Goal: Transaction & Acquisition: Purchase product/service

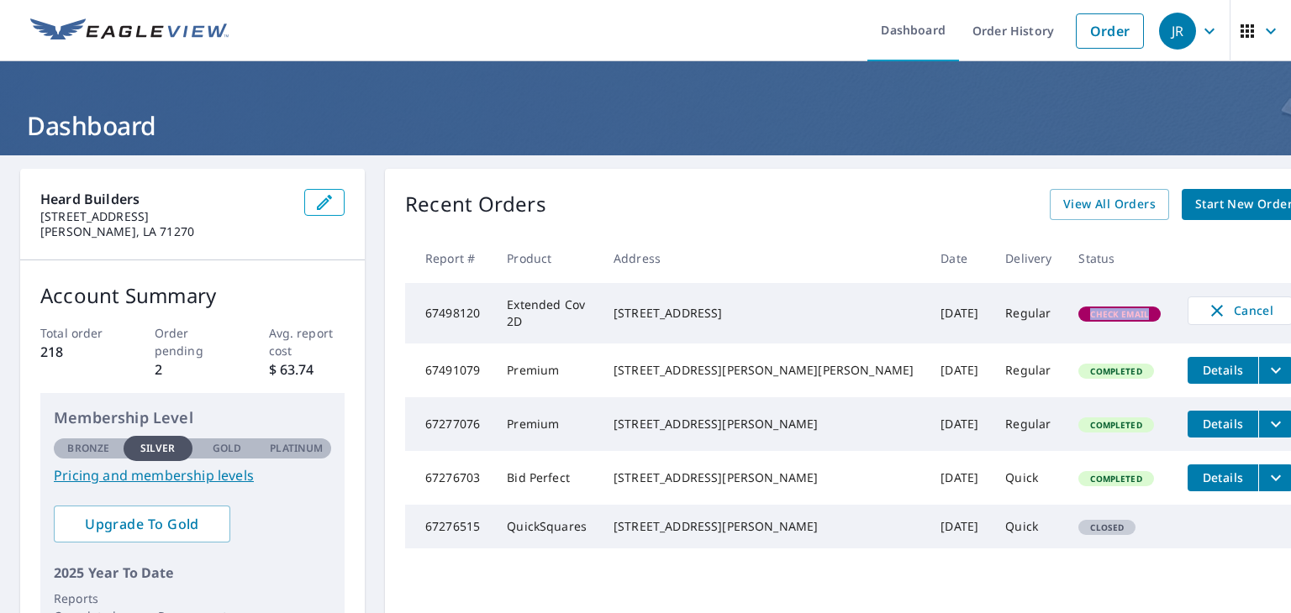
drag, startPoint x: 1002, startPoint y: 323, endPoint x: 1048, endPoint y: 323, distance: 46.2
click at [1065, 323] on td "Check Email" at bounding box center [1119, 313] width 109 height 60
click at [1065, 297] on td "Check Email" at bounding box center [1119, 313] width 109 height 60
click at [1195, 207] on span "Start New Order" at bounding box center [1243, 204] width 97 height 21
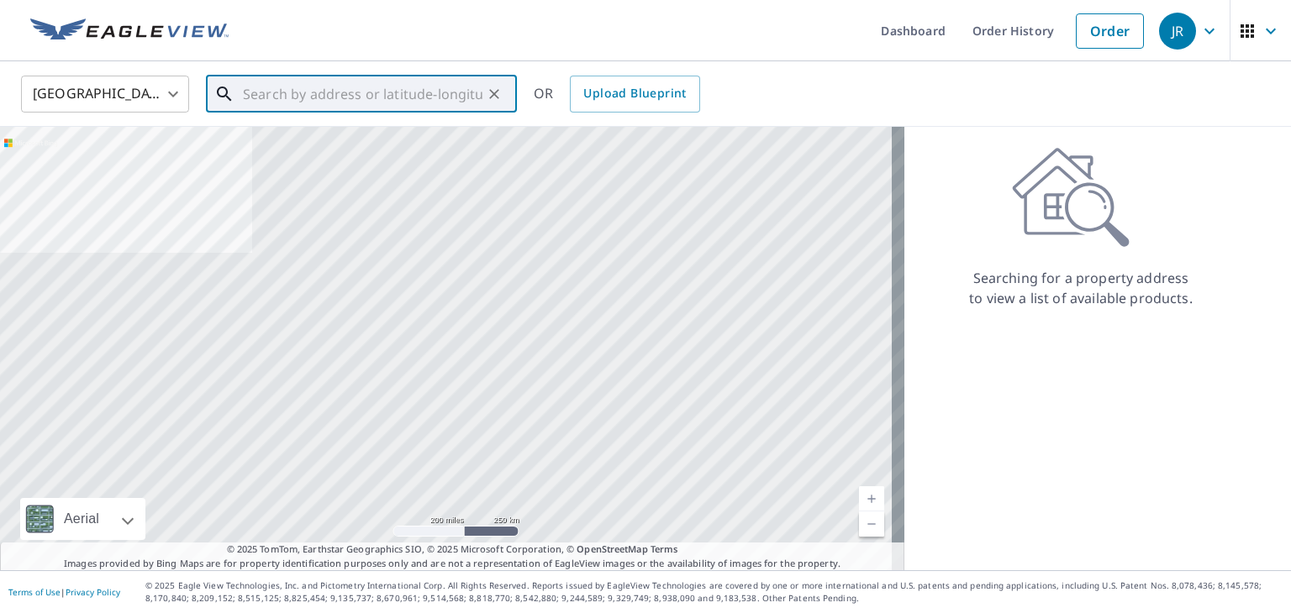
click at [415, 92] on input "text" at bounding box center [362, 94] width 239 height 47
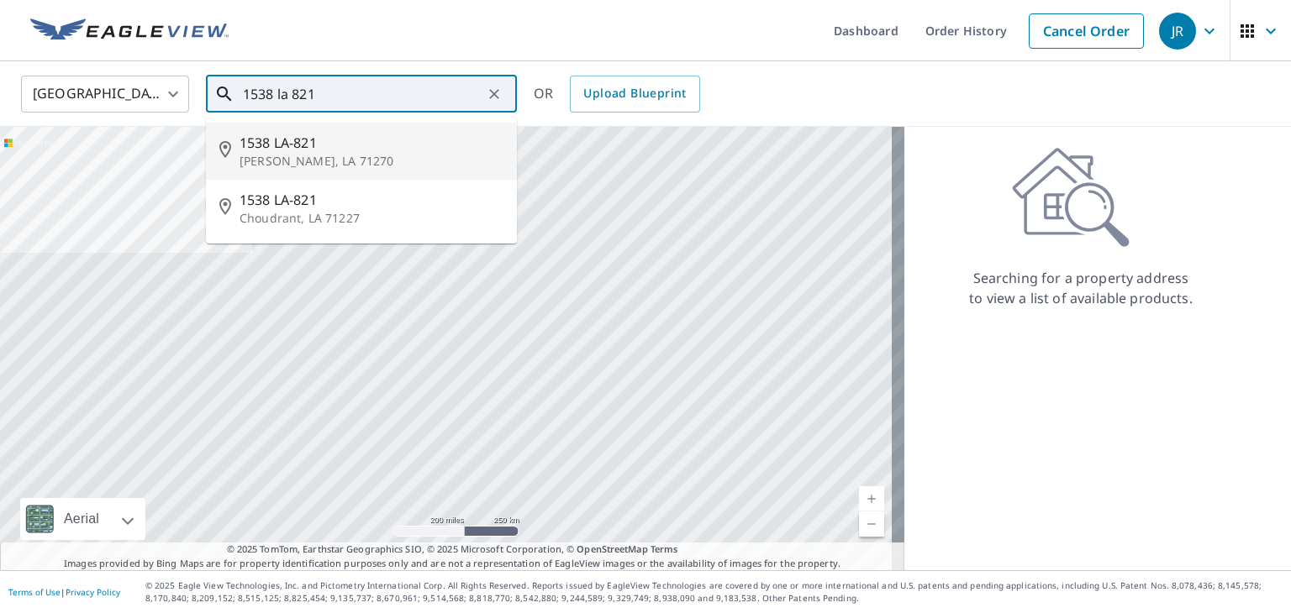
click at [302, 153] on p "[PERSON_NAME], LA 71270" at bounding box center [371, 161] width 264 height 17
type input "1538 LA-821 [GEOGRAPHIC_DATA], LA 71270"
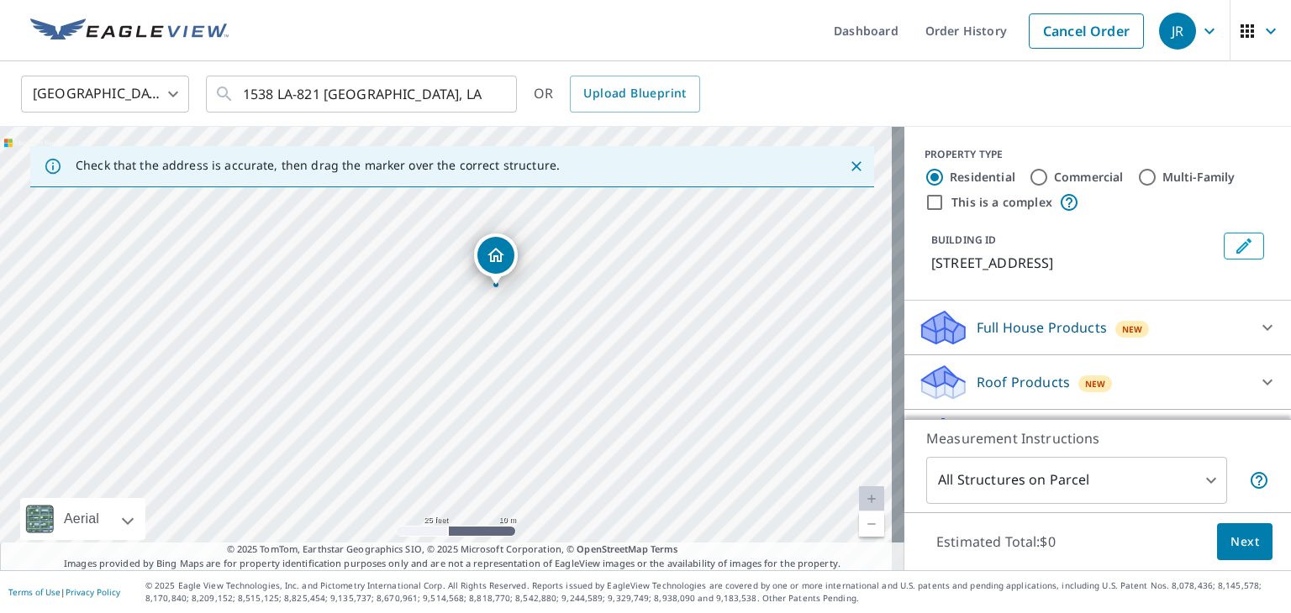
drag, startPoint x: 427, startPoint y: 413, endPoint x: 476, endPoint y: 353, distance: 78.2
click at [476, 353] on div "[STREET_ADDRESS]" at bounding box center [452, 349] width 904 height 444
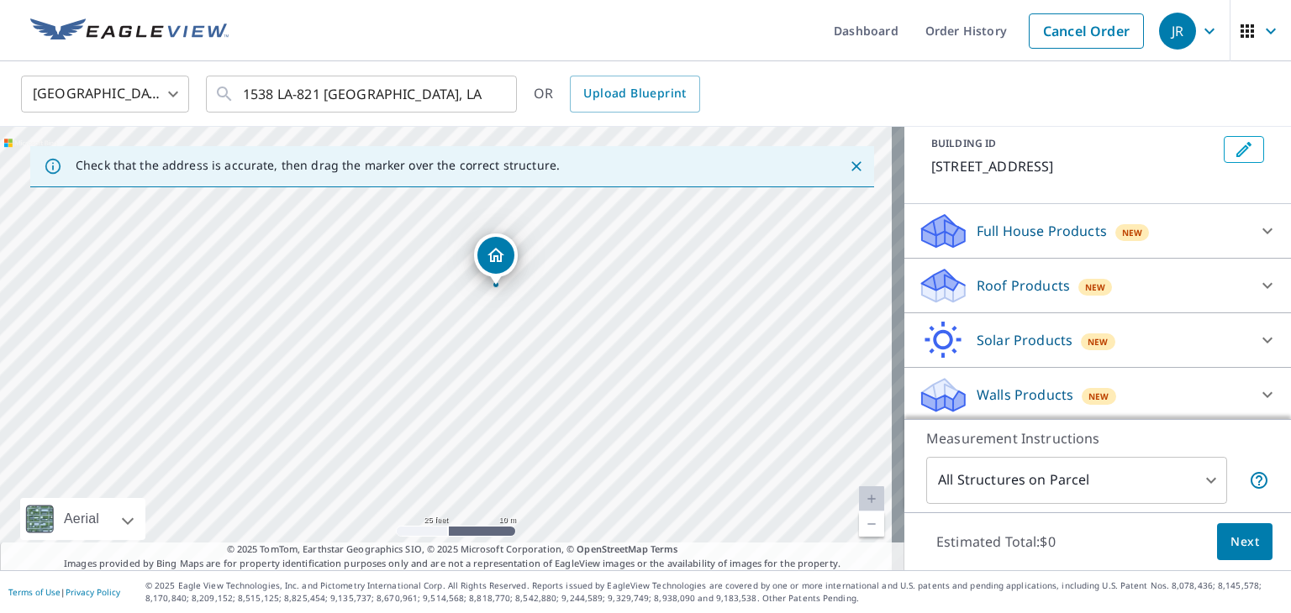
scroll to position [99, 0]
click at [979, 266] on div "Roof Products New" at bounding box center [1082, 283] width 329 height 39
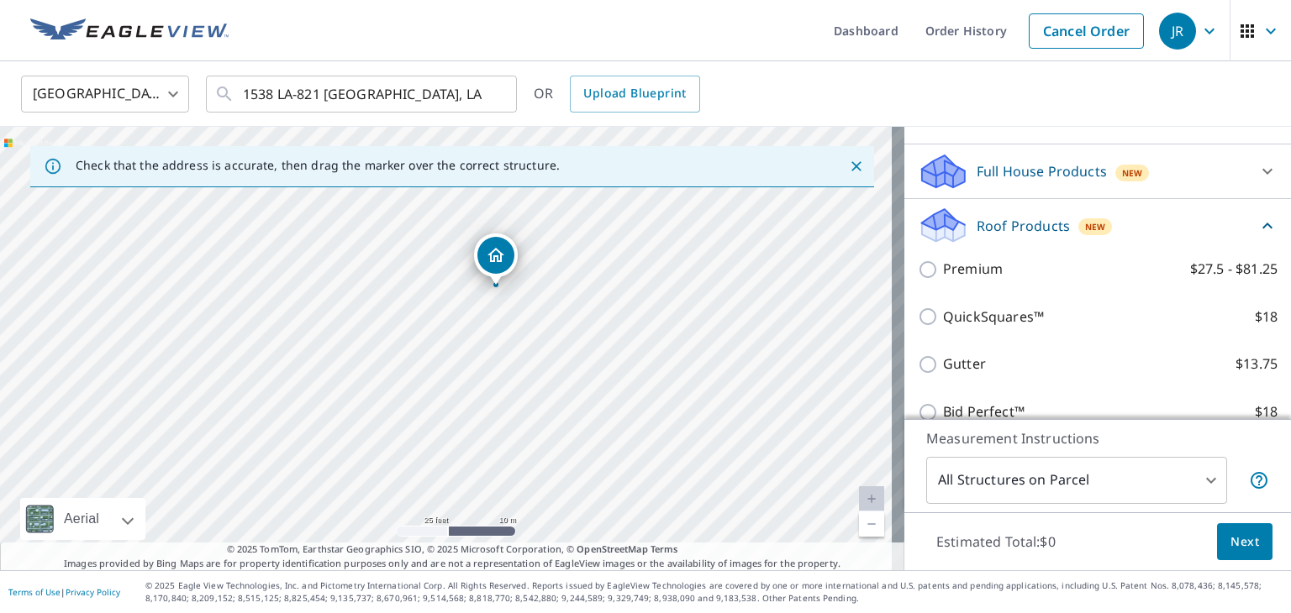
scroll to position [183, 0]
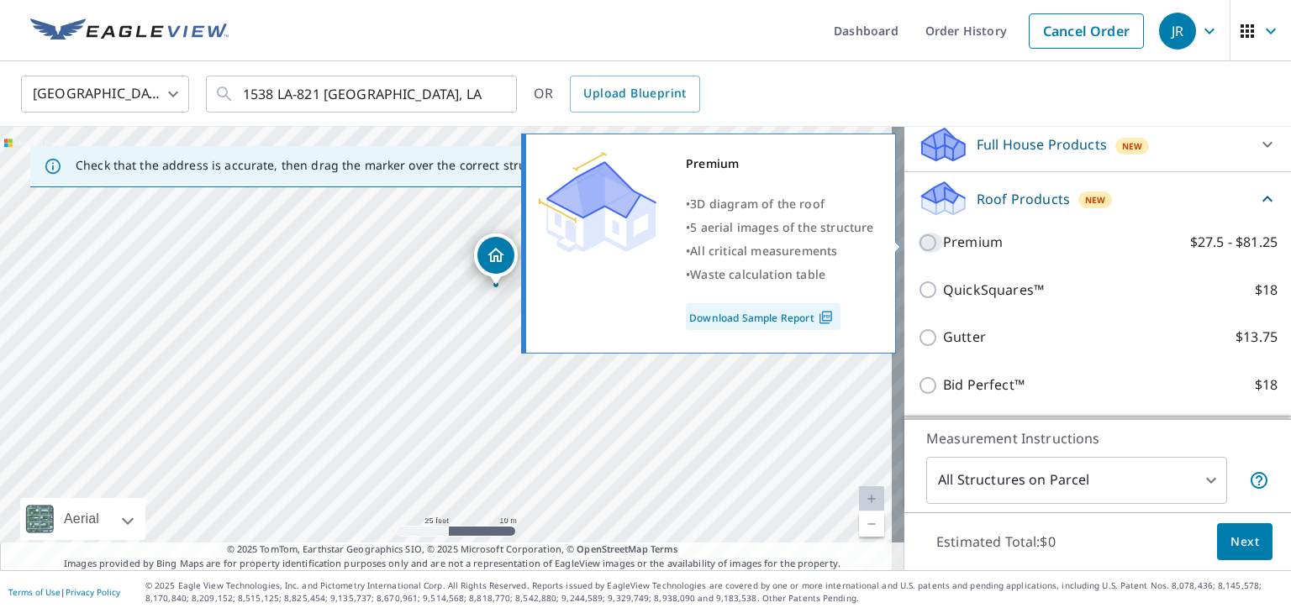
click at [918, 248] on input "Premium $27.5 - $81.25" at bounding box center [930, 243] width 25 height 20
checkbox input "true"
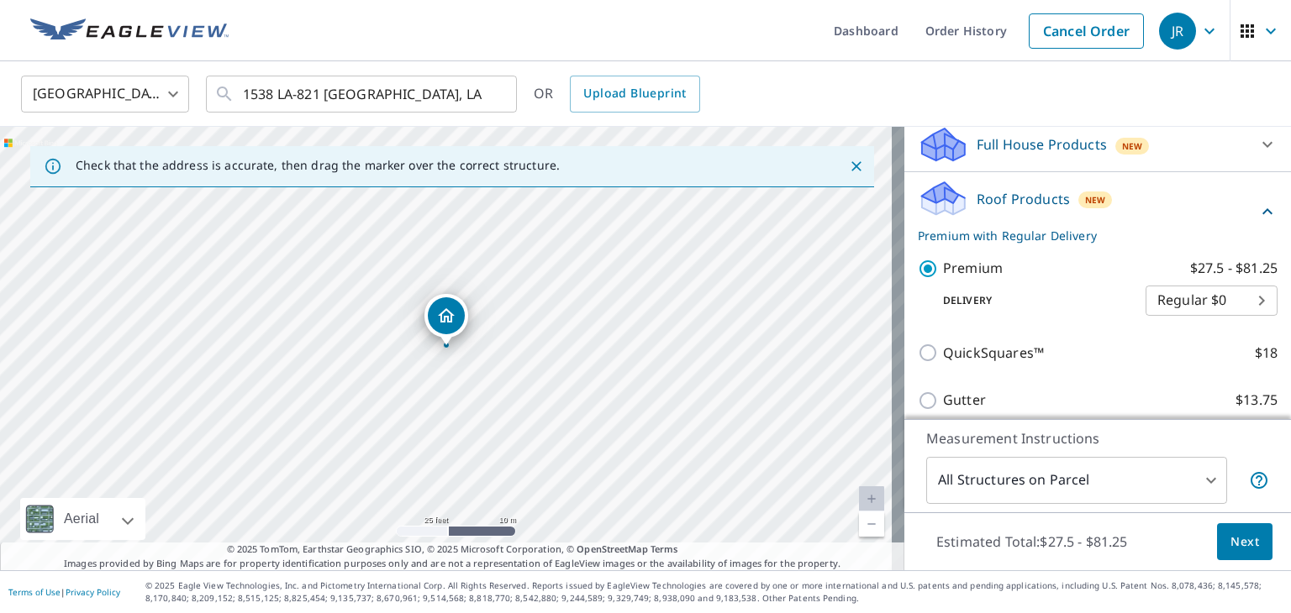
click at [1193, 308] on body "JR JR Dashboard Order History Cancel Order JR United States US ​ 1538 LA-821 Ru…" at bounding box center [645, 306] width 1291 height 613
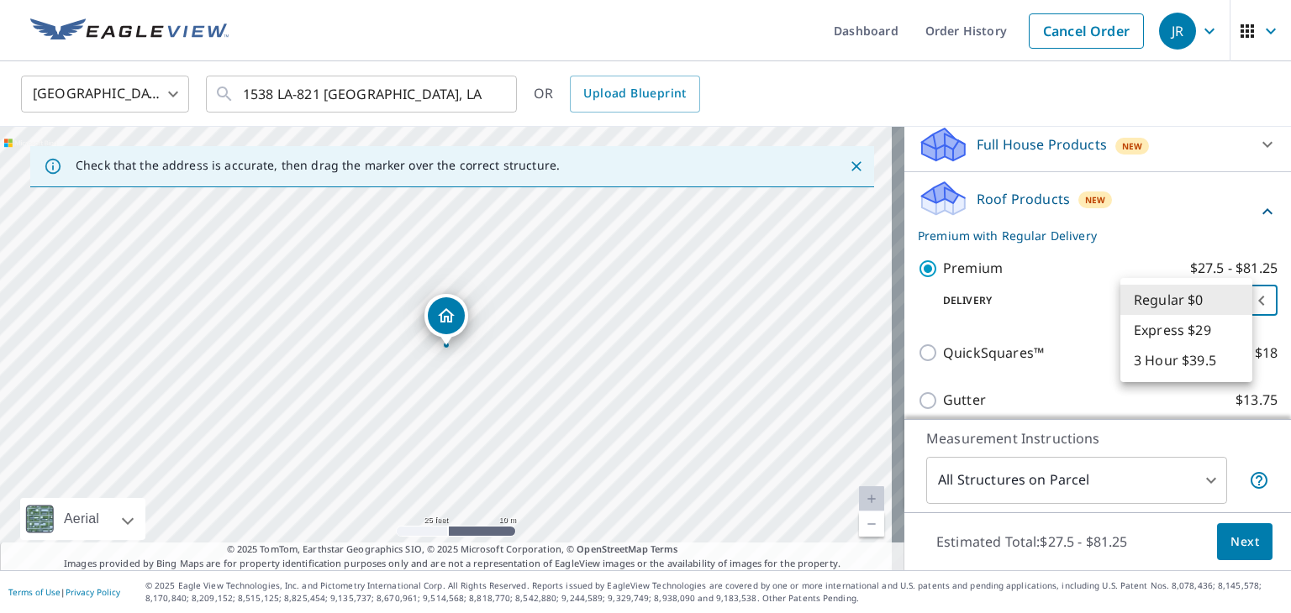
click at [1163, 320] on li "Express $29" at bounding box center [1186, 330] width 132 height 30
click at [1188, 290] on body "JR JR Dashboard Order History Cancel Order JR United States US ​ 1538 LA-821 Ru…" at bounding box center [645, 306] width 1291 height 613
drag, startPoint x: 1168, startPoint y: 271, endPoint x: 1149, endPoint y: 282, distance: 22.2
click at [1149, 282] on li "Regular $0" at bounding box center [1186, 270] width 132 height 30
type input "8"
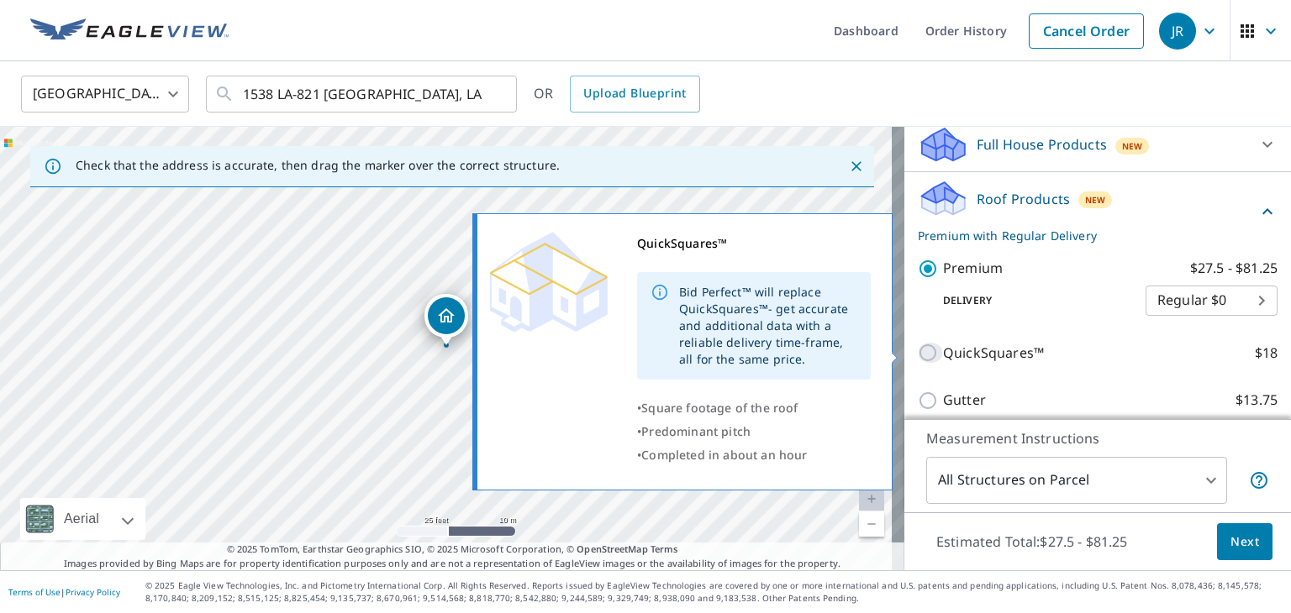
click at [918, 350] on input "QuickSquares™ $18" at bounding box center [930, 353] width 25 height 20
checkbox input "true"
type input "1"
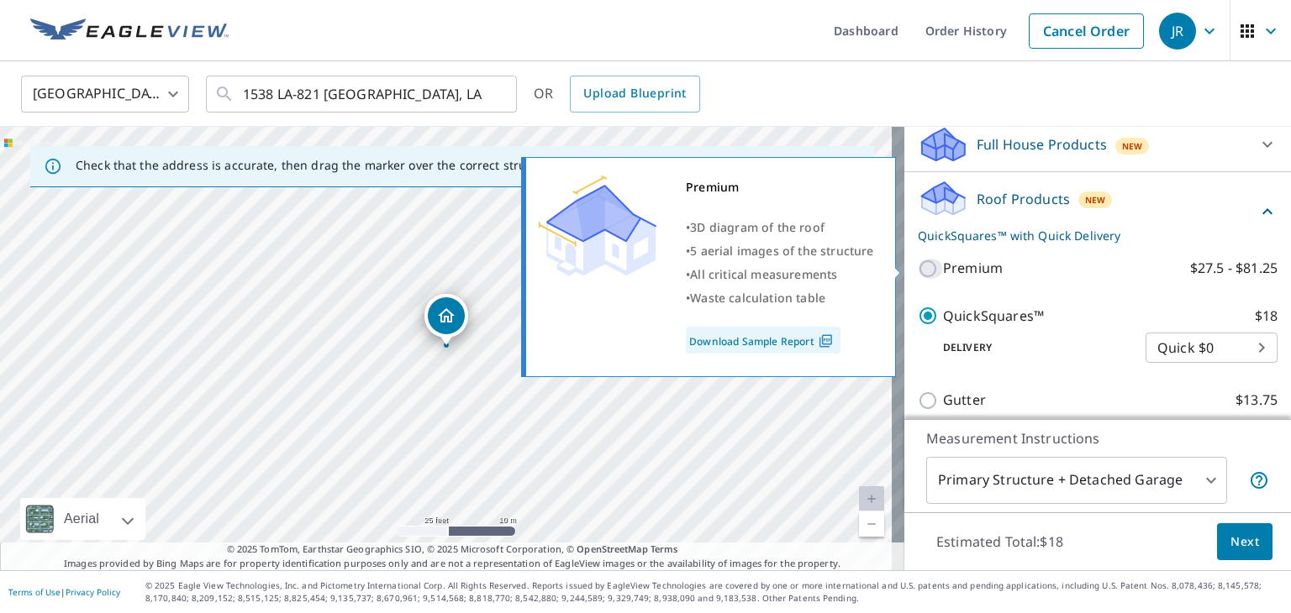
click at [918, 273] on input "Premium $27.5 - $81.25" at bounding box center [930, 269] width 25 height 20
checkbox input "true"
checkbox input "false"
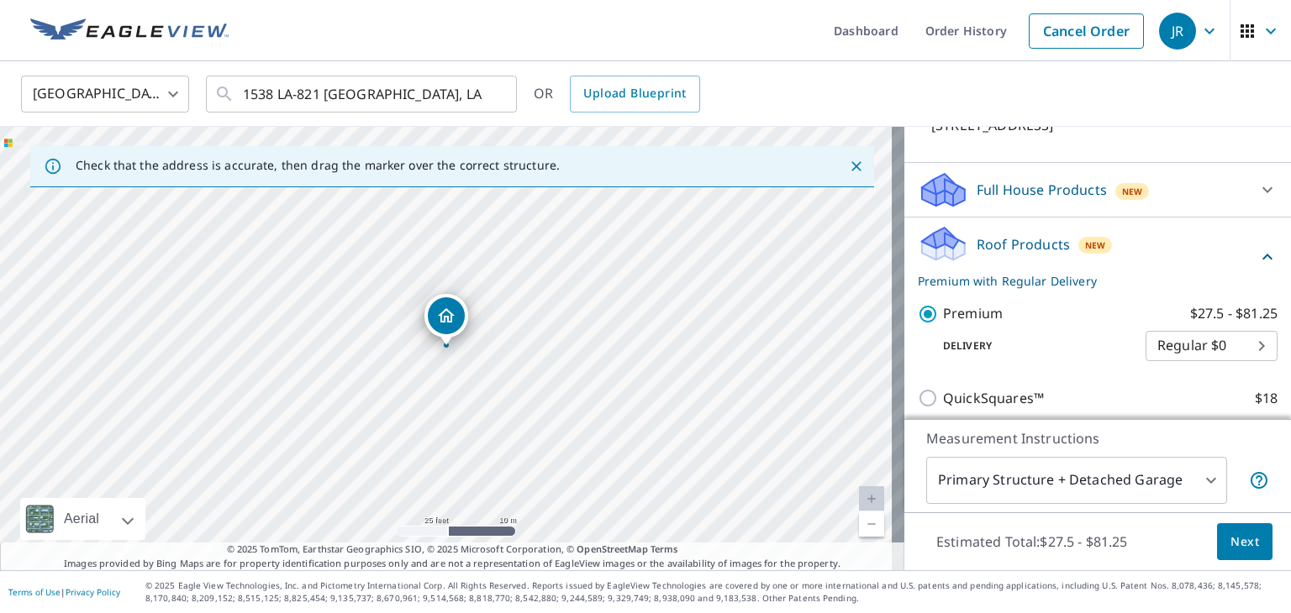
scroll to position [168, 0]
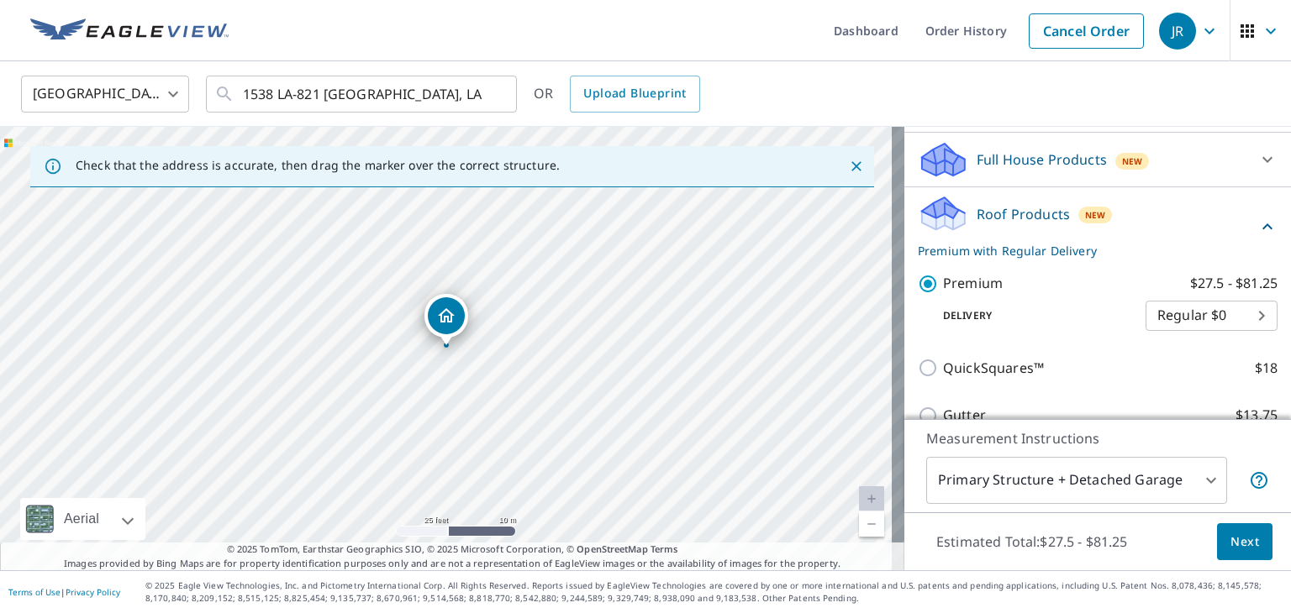
click at [1165, 489] on body "JR JR Dashboard Order History Cancel Order JR United States US ​ 1538 LA-821 Ru…" at bounding box center [645, 306] width 1291 height 613
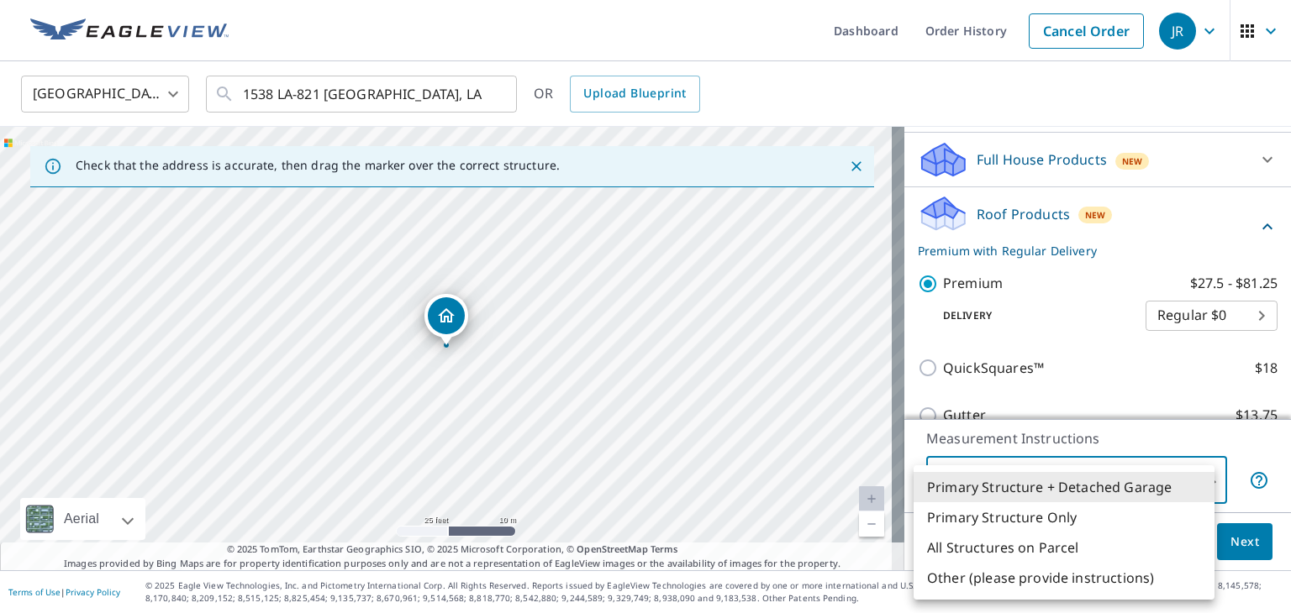
click at [1049, 510] on li "Primary Structure Only" at bounding box center [1063, 517] width 301 height 30
type input "2"
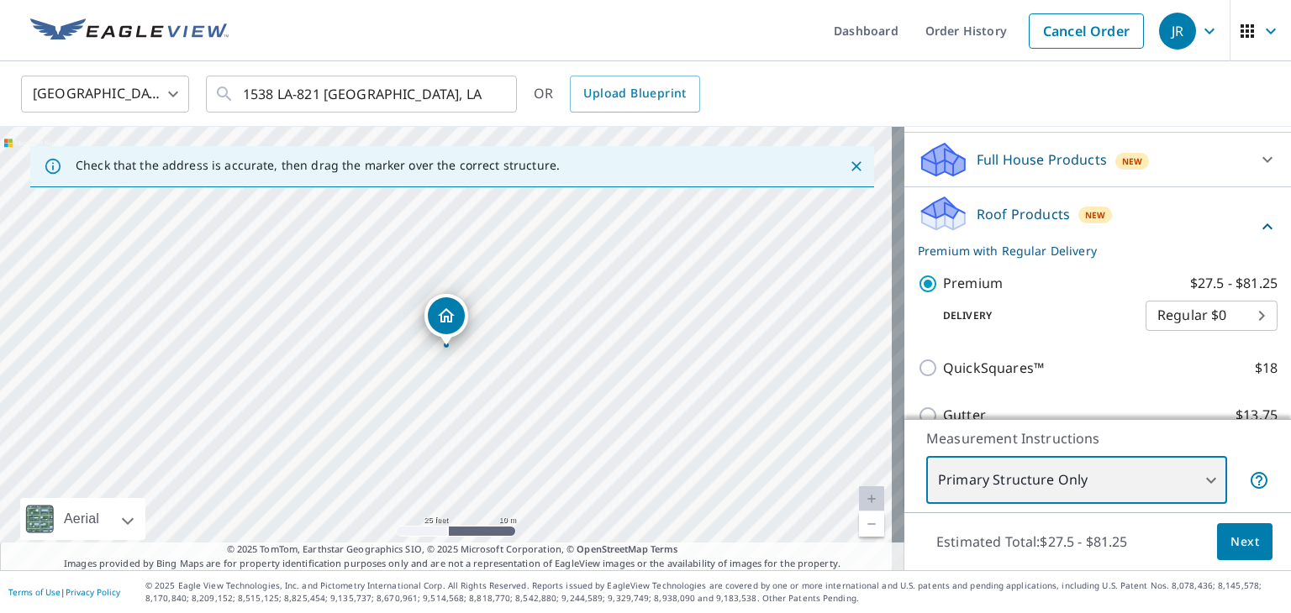
scroll to position [252, 0]
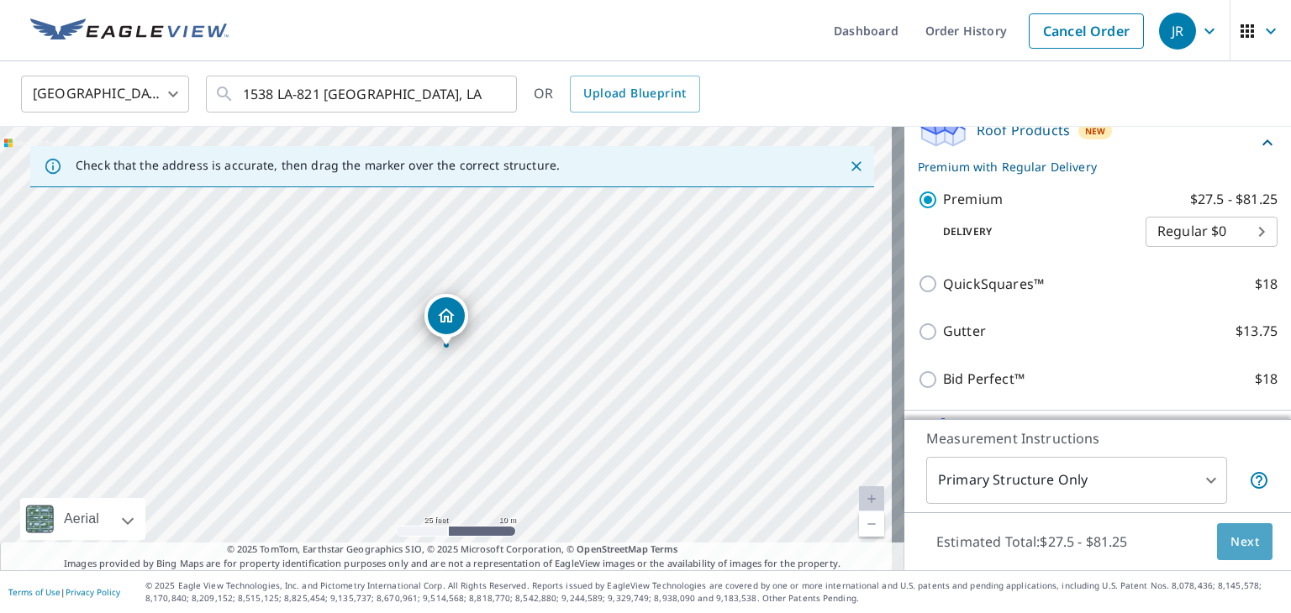
click at [1217, 545] on button "Next" at bounding box center [1244, 542] width 55 height 38
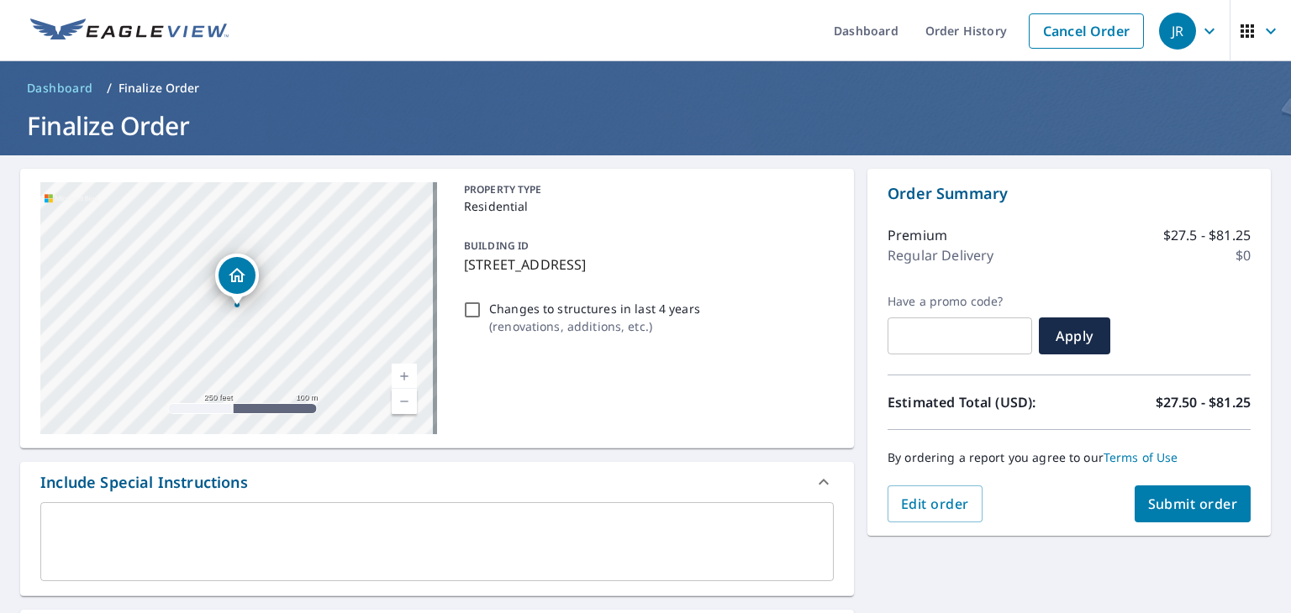
scroll to position [84, 0]
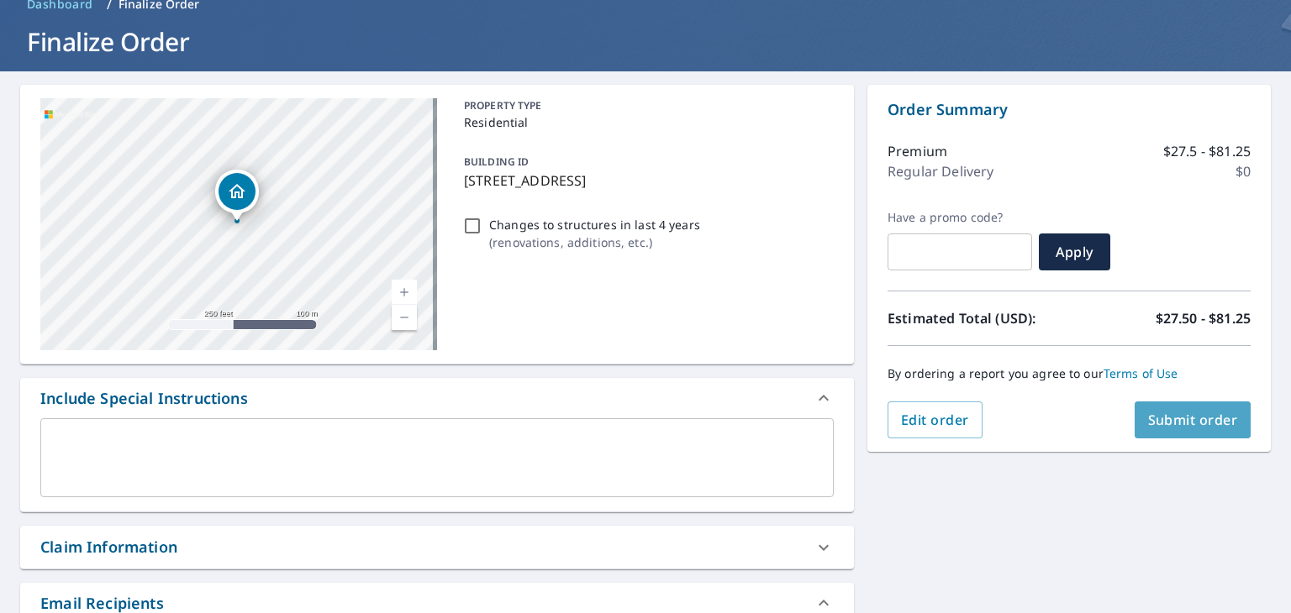
click at [1167, 418] on span "Submit order" at bounding box center [1193, 420] width 90 height 18
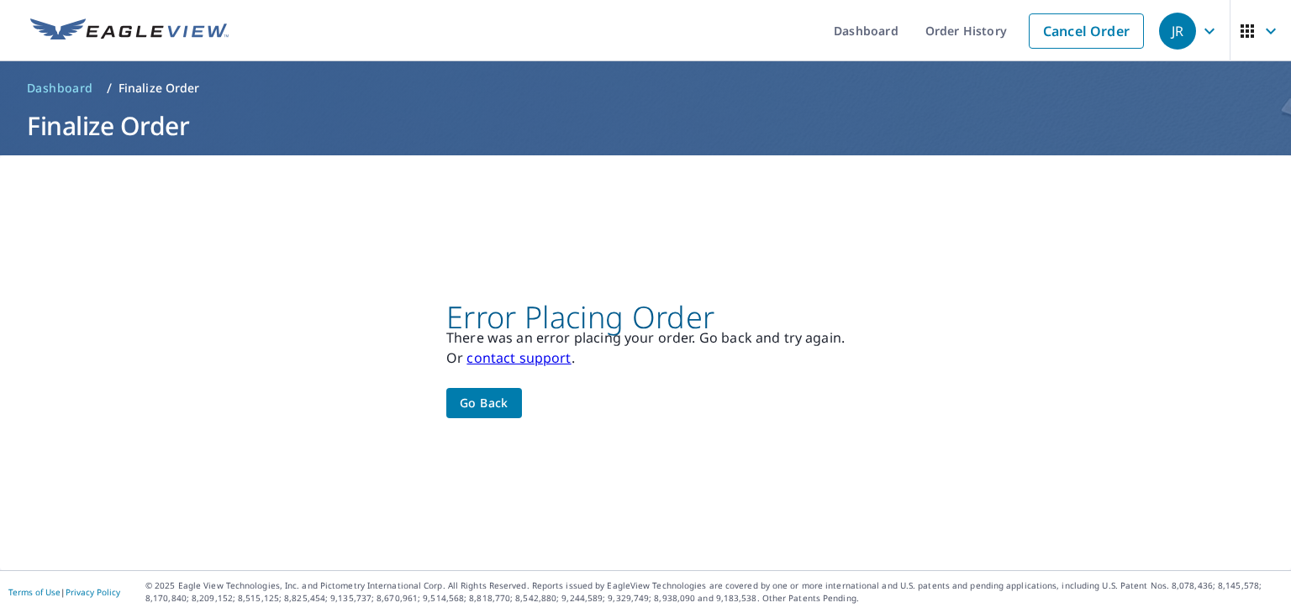
click at [492, 406] on span "Go back" at bounding box center [484, 403] width 49 height 21
click at [474, 393] on span "Go back" at bounding box center [484, 403] width 49 height 21
click at [467, 389] on button "Go back" at bounding box center [484, 403] width 76 height 31
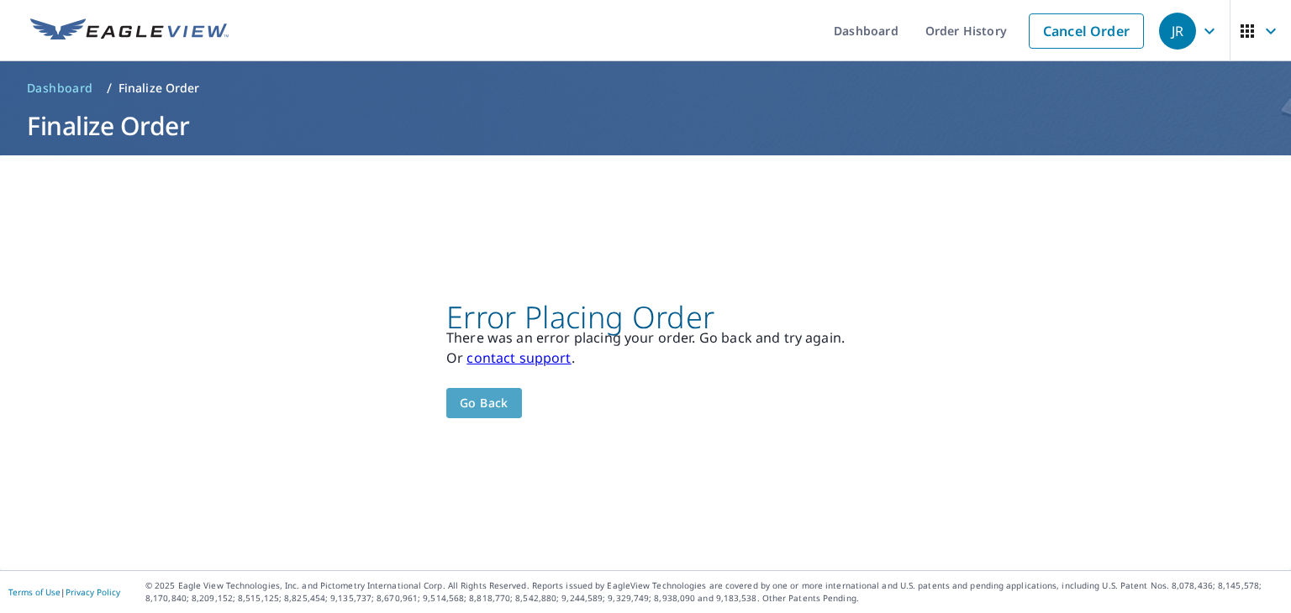
click at [502, 404] on span "Go back" at bounding box center [484, 403] width 49 height 21
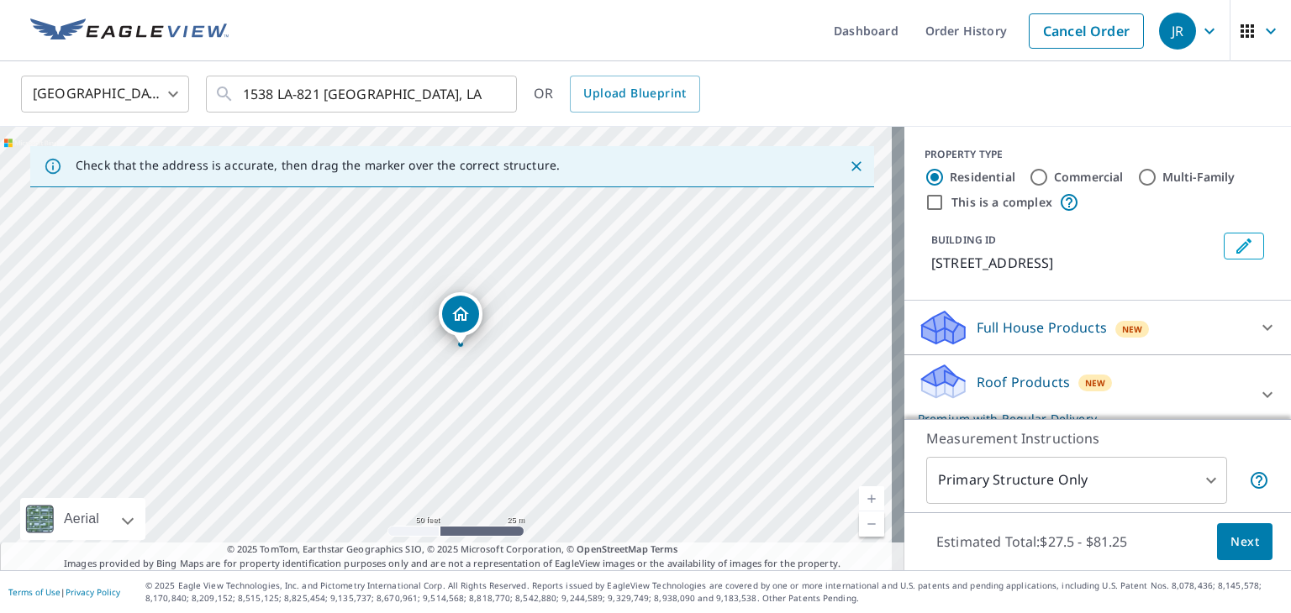
drag, startPoint x: 293, startPoint y: 355, endPoint x: 544, endPoint y: 236, distance: 278.1
click at [544, 236] on div "1538 Highway 821 Ruston, LA 71270" at bounding box center [452, 349] width 904 height 444
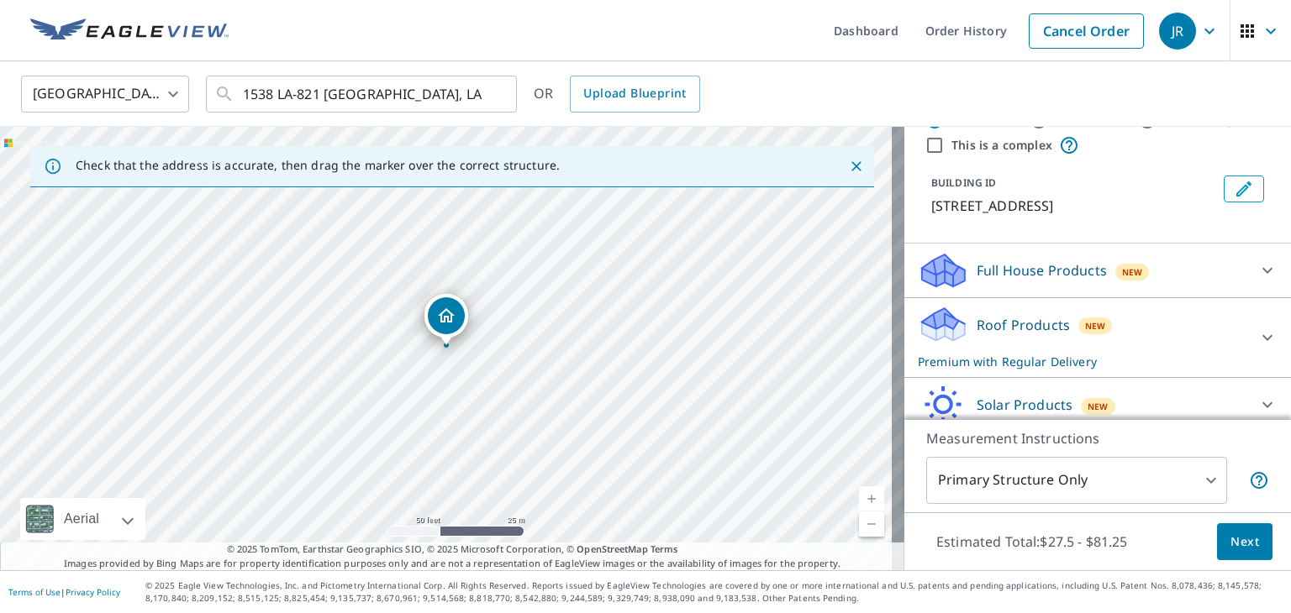
scroll to position [84, 0]
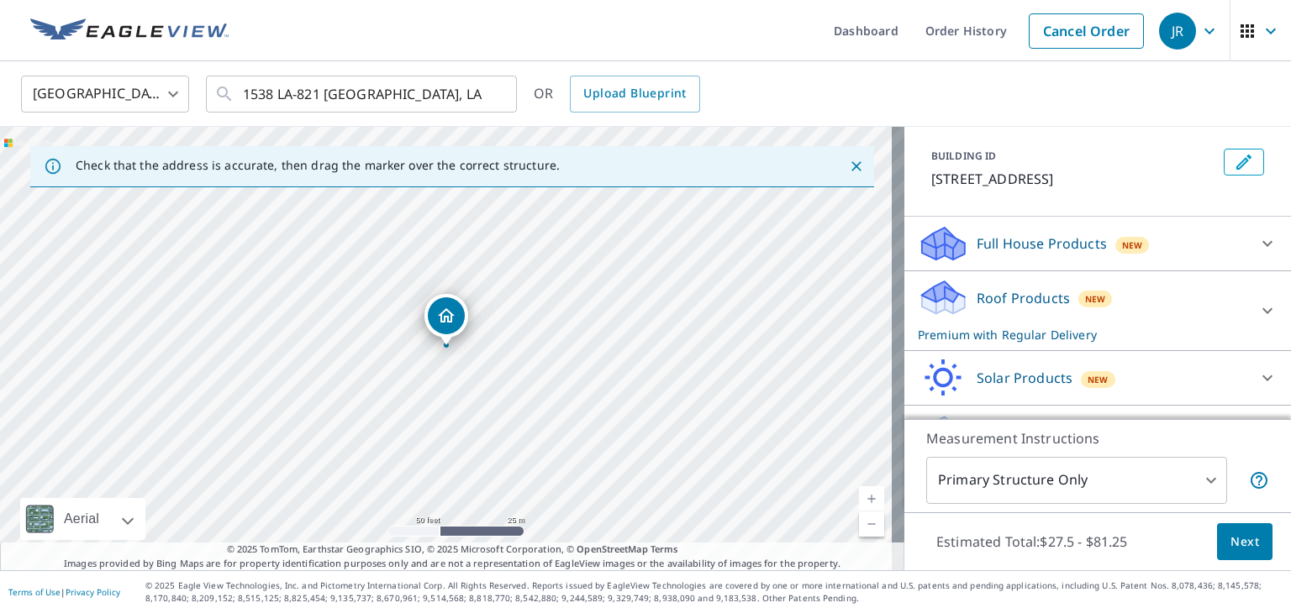
click at [962, 292] on div "Roof Products New Premium with Regular Delivery" at bounding box center [1082, 311] width 329 height 66
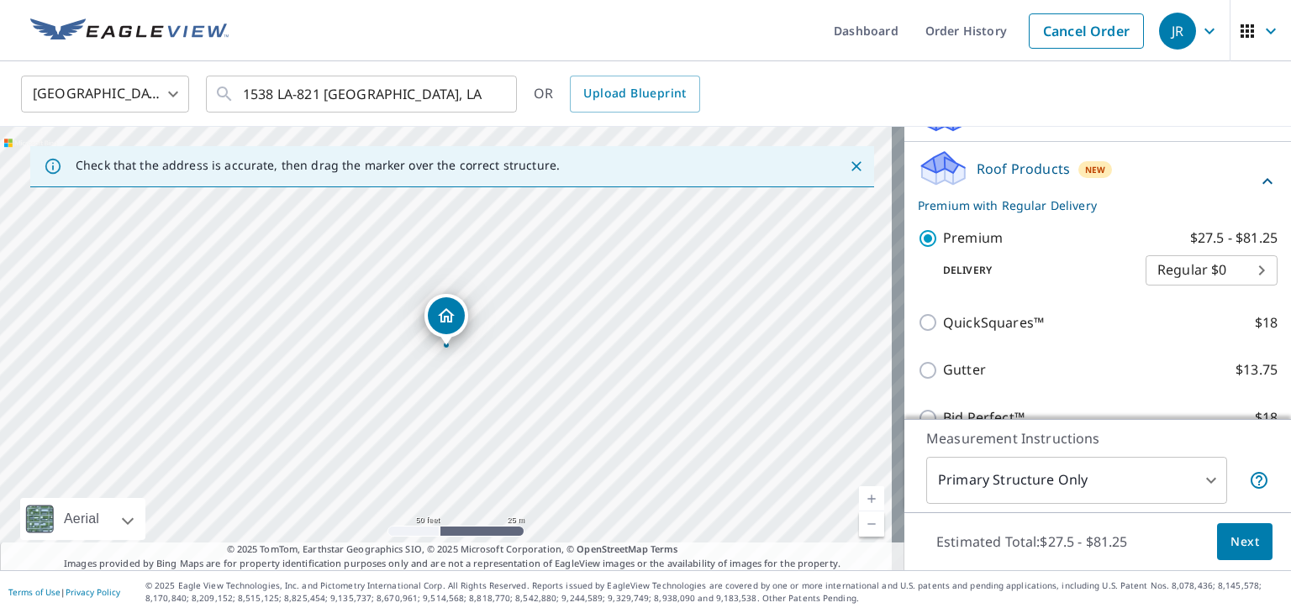
scroll to position [252, 0]
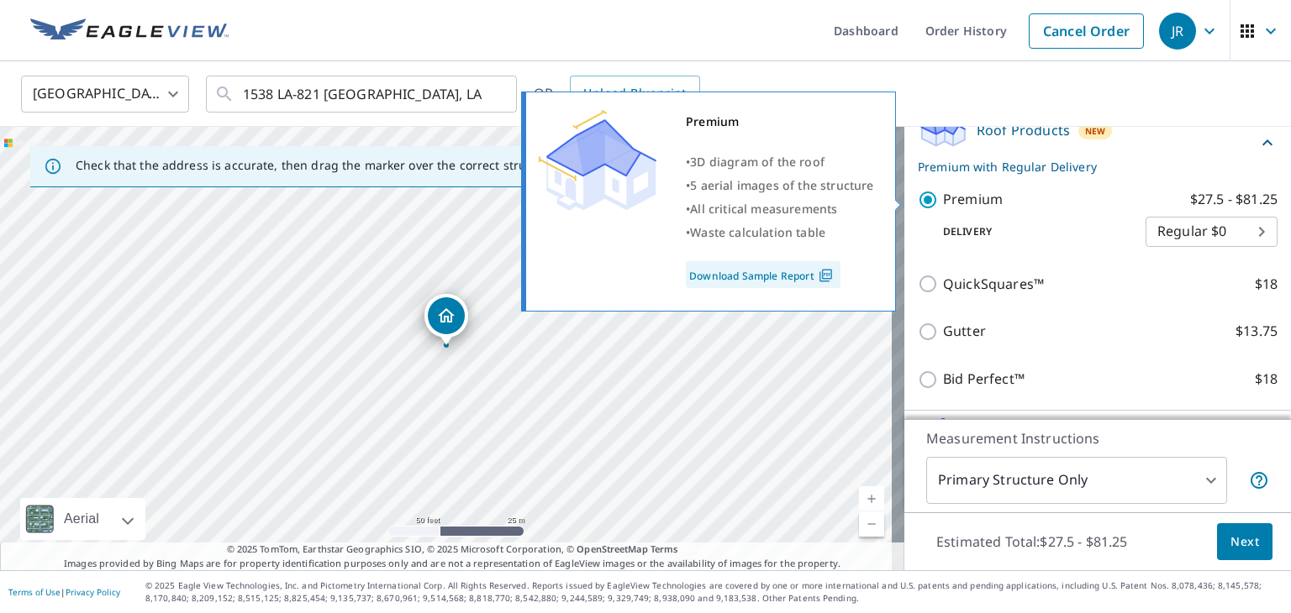
click at [918, 199] on input "Premium $27.5 - $81.25" at bounding box center [930, 200] width 25 height 20
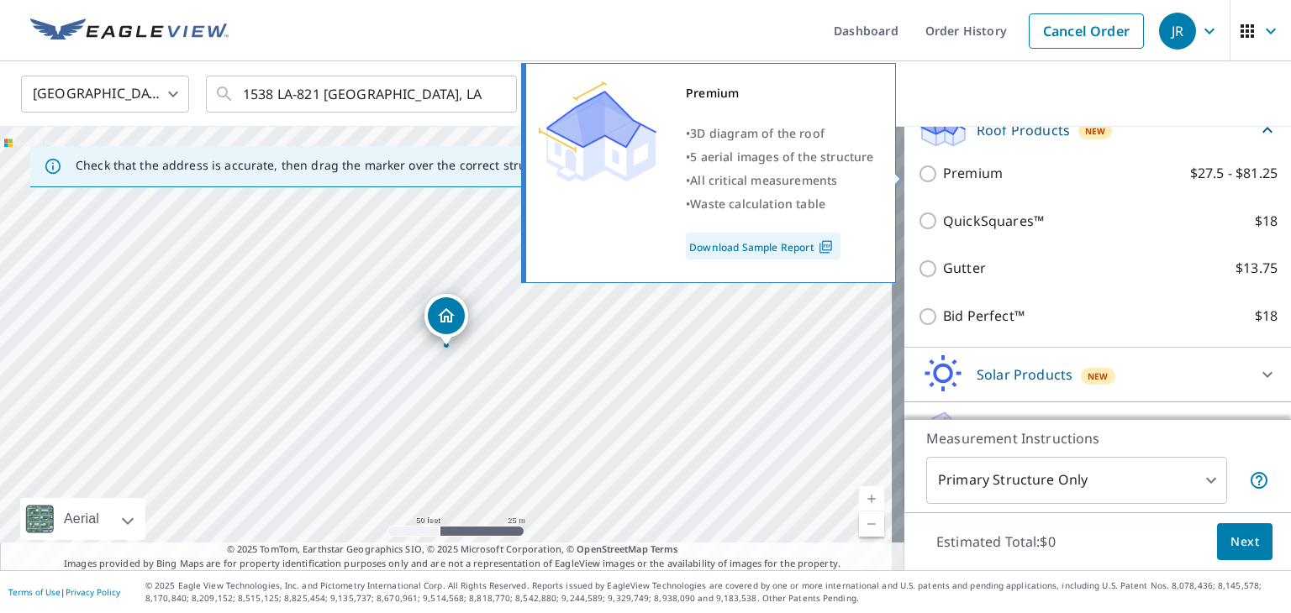
click at [918, 172] on input "Premium $27.5 - $81.25" at bounding box center [930, 174] width 25 height 20
checkbox input "true"
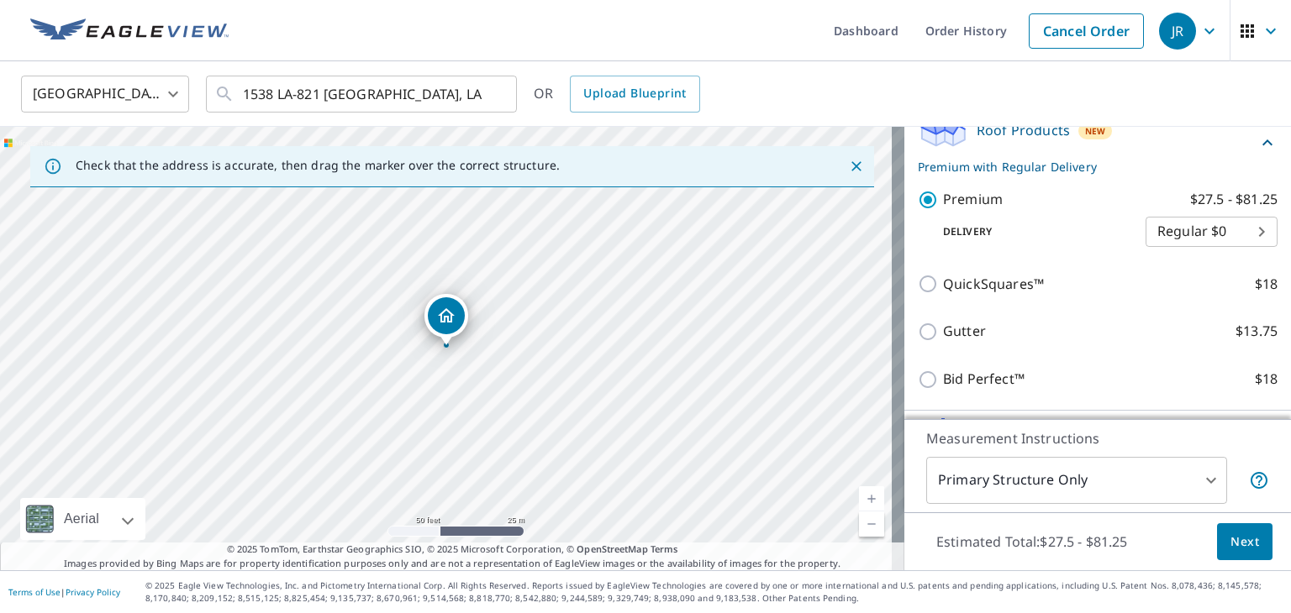
click at [1217, 523] on button "Next" at bounding box center [1244, 542] width 55 height 38
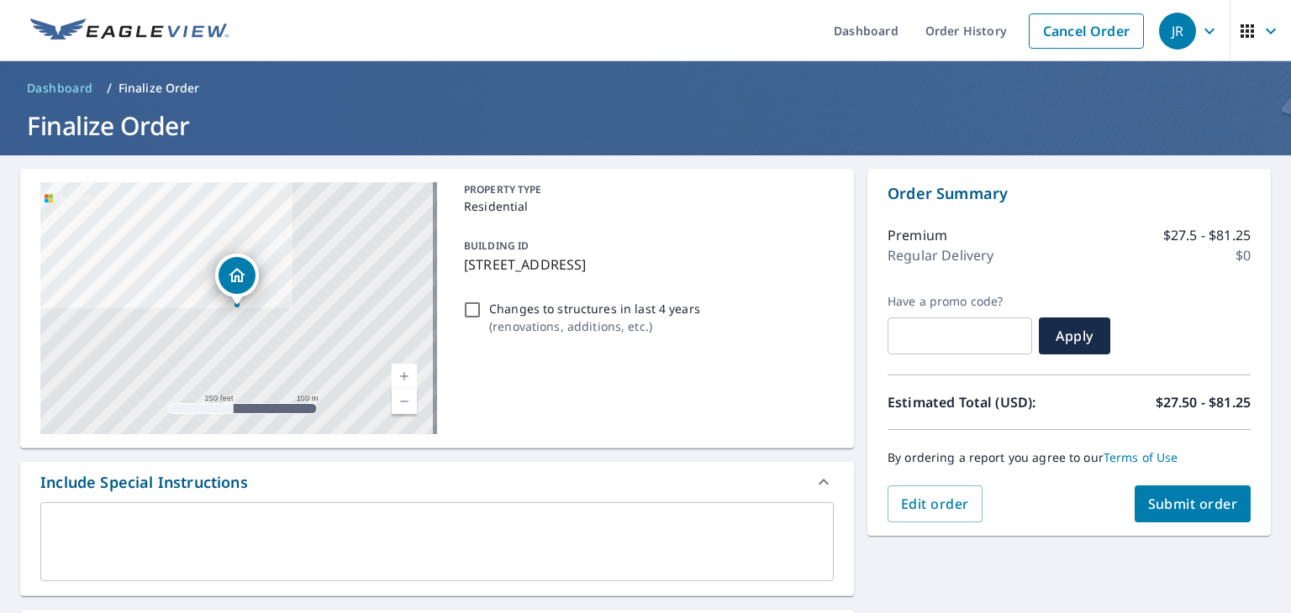
click at [1202, 497] on span "Submit order" at bounding box center [1193, 504] width 90 height 18
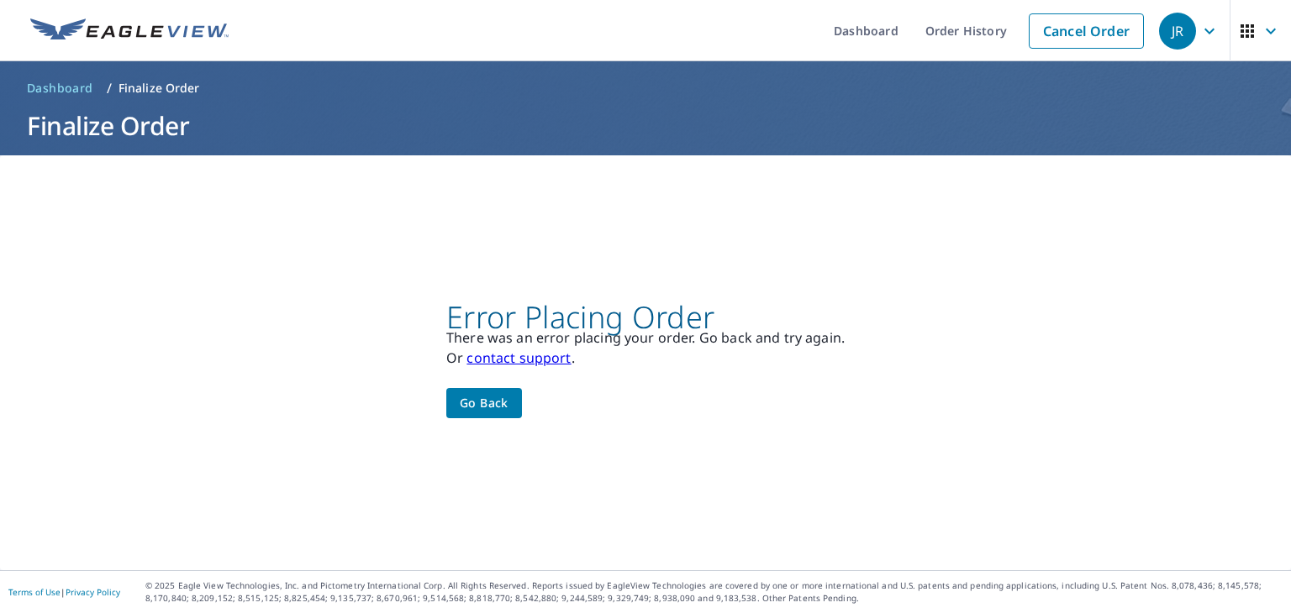
click at [488, 399] on span "Go back" at bounding box center [484, 403] width 49 height 21
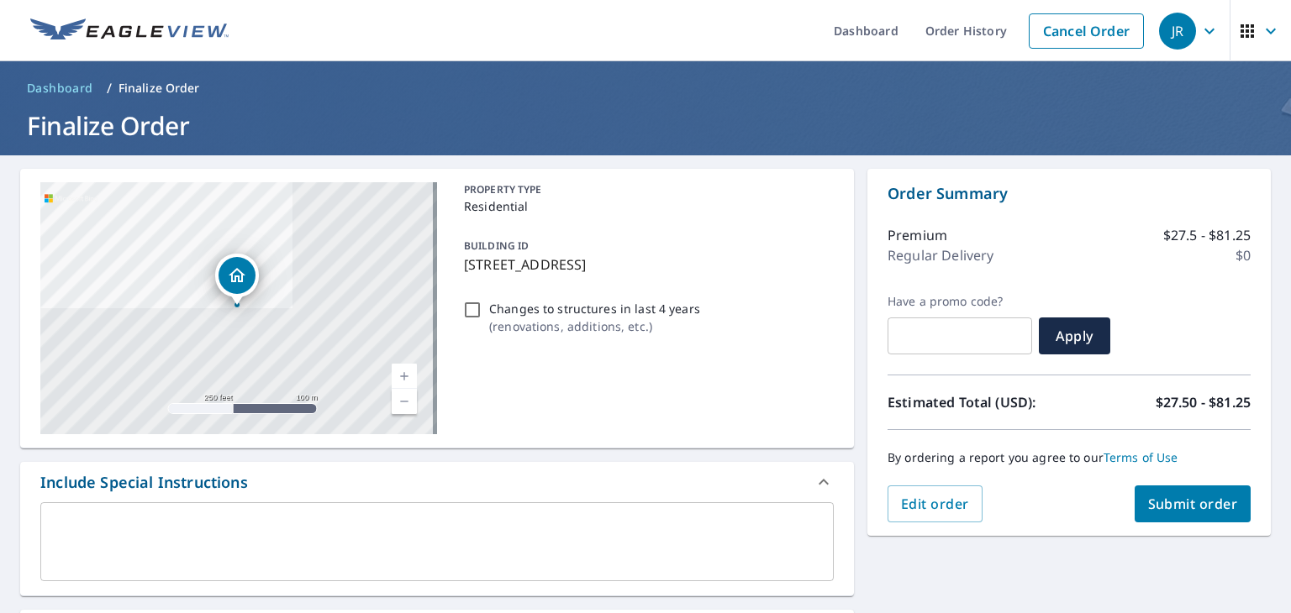
drag, startPoint x: 1063, startPoint y: 460, endPoint x: 1068, endPoint y: 471, distance: 12.8
drag, startPoint x: 1068, startPoint y: 471, endPoint x: 1024, endPoint y: 506, distance: 55.6
click at [1024, 506] on div "Edit order Submit order" at bounding box center [1068, 504] width 363 height 37
click at [1203, 38] on icon "button" at bounding box center [1209, 31] width 20 height 20
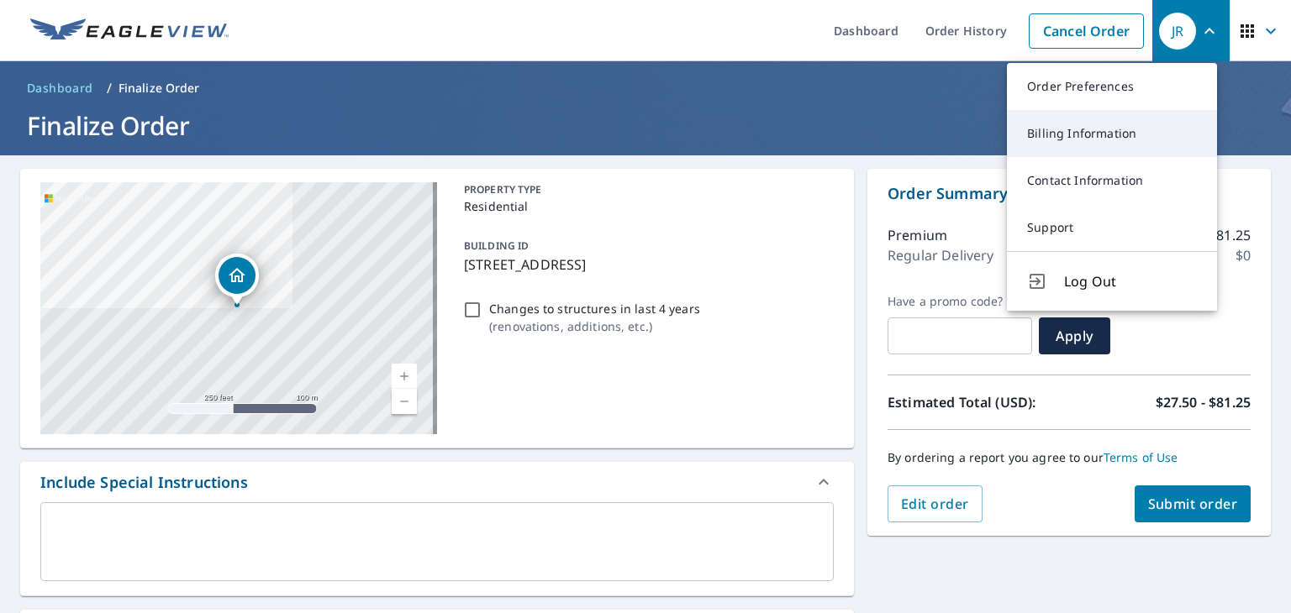
click at [1119, 132] on link "Billing Information" at bounding box center [1112, 133] width 210 height 47
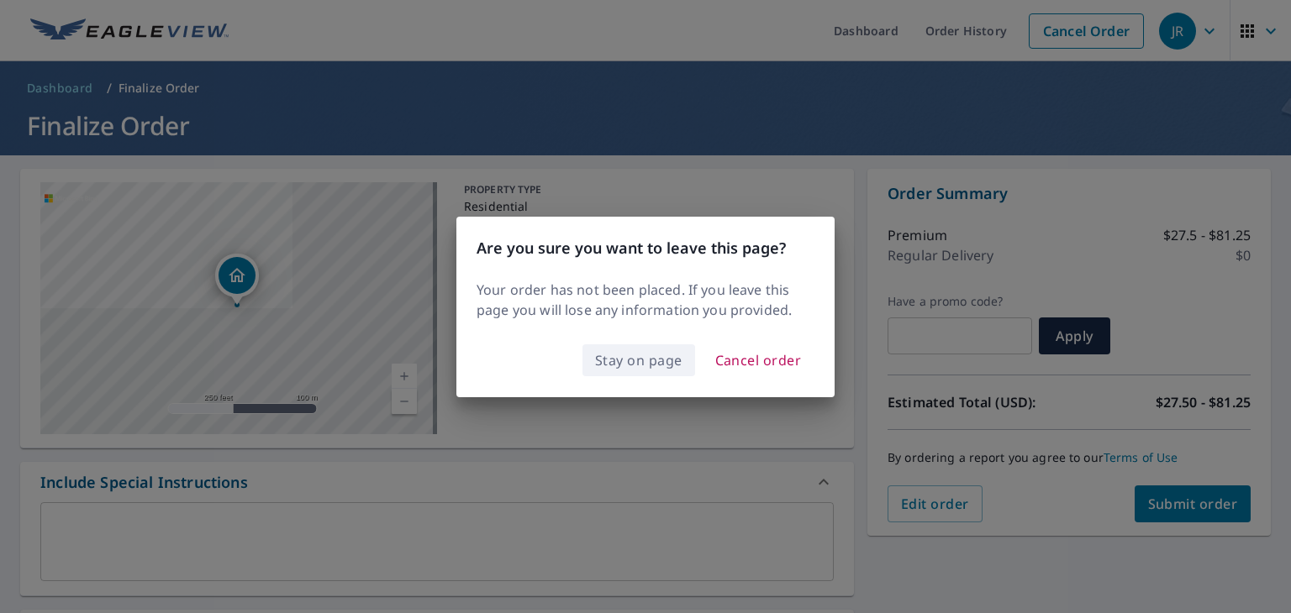
click at [656, 369] on span "Stay on page" at bounding box center [638, 361] width 87 height 24
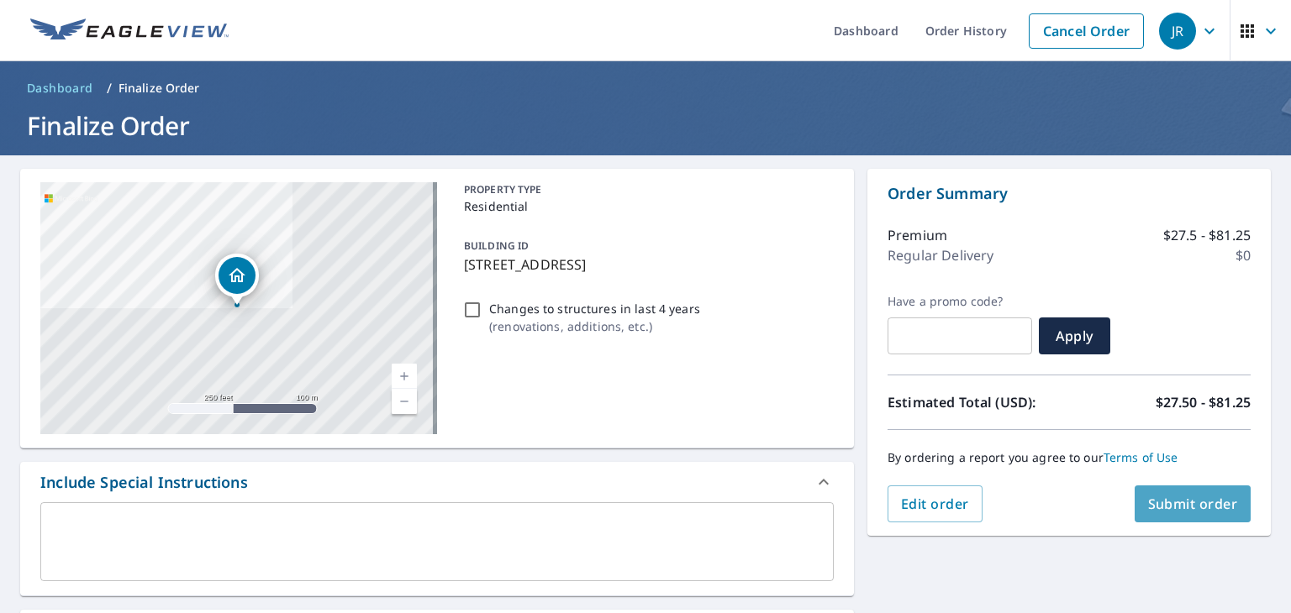
click at [1134, 513] on button "Submit order" at bounding box center [1192, 504] width 117 height 37
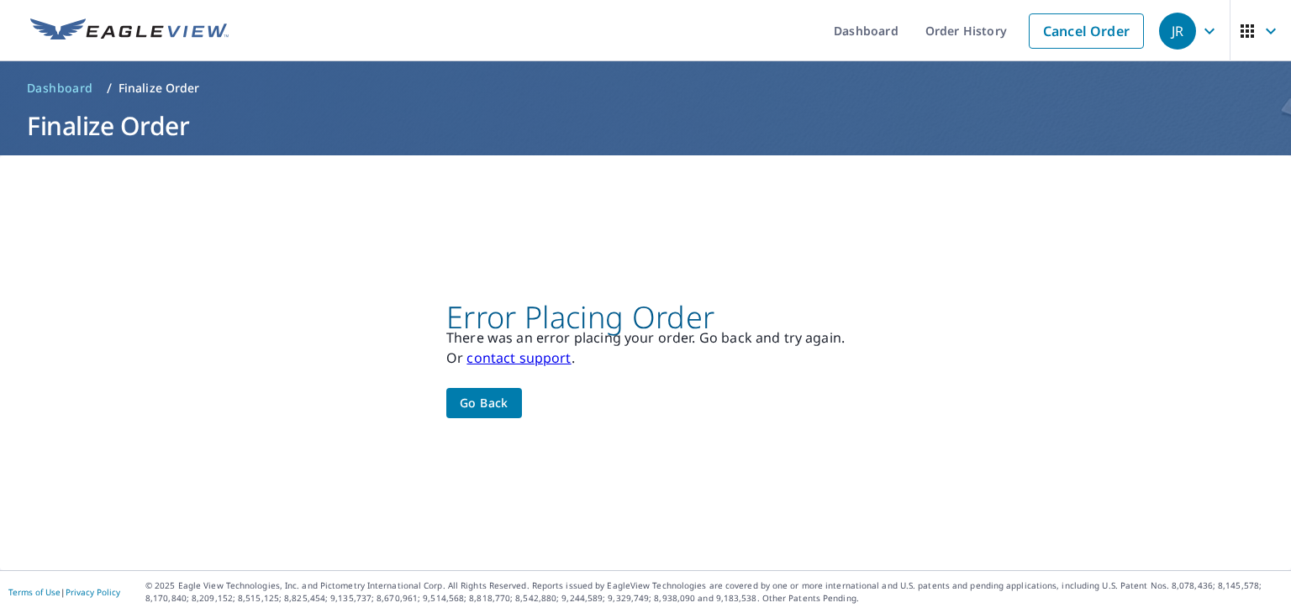
click at [478, 418] on div "Error Placing Order There was an error placing your order. Go back and try agai…" at bounding box center [645, 362] width 1291 height 415
click at [482, 400] on span "Go back" at bounding box center [484, 403] width 49 height 21
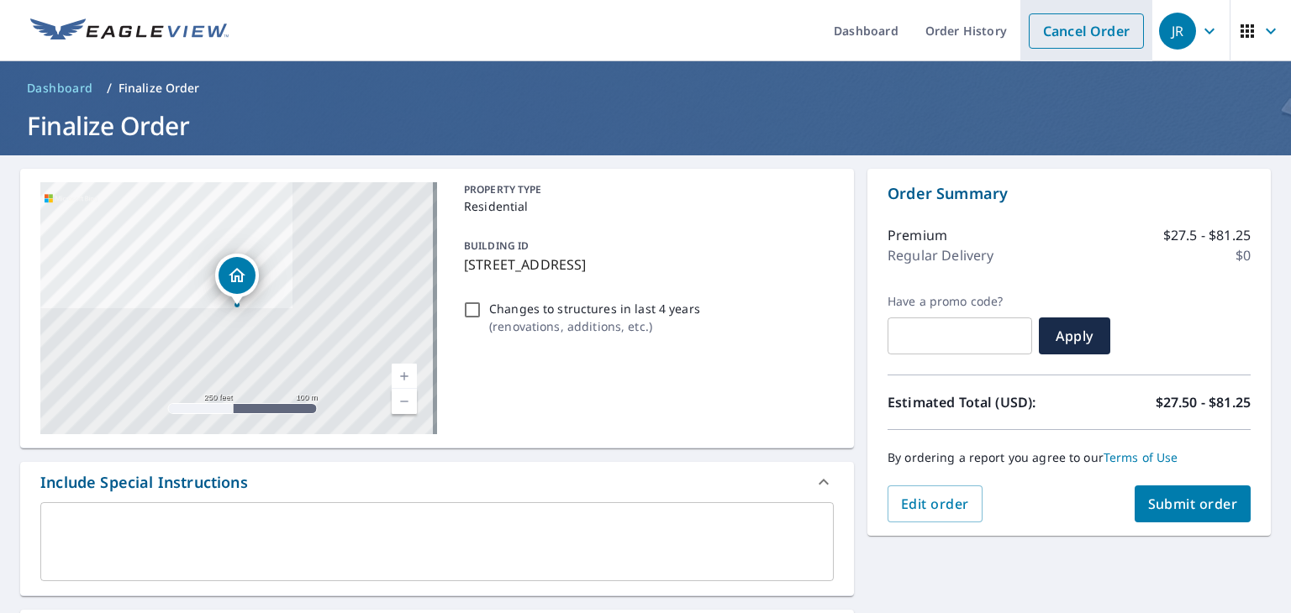
click at [1082, 24] on link "Cancel Order" at bounding box center [1085, 30] width 115 height 35
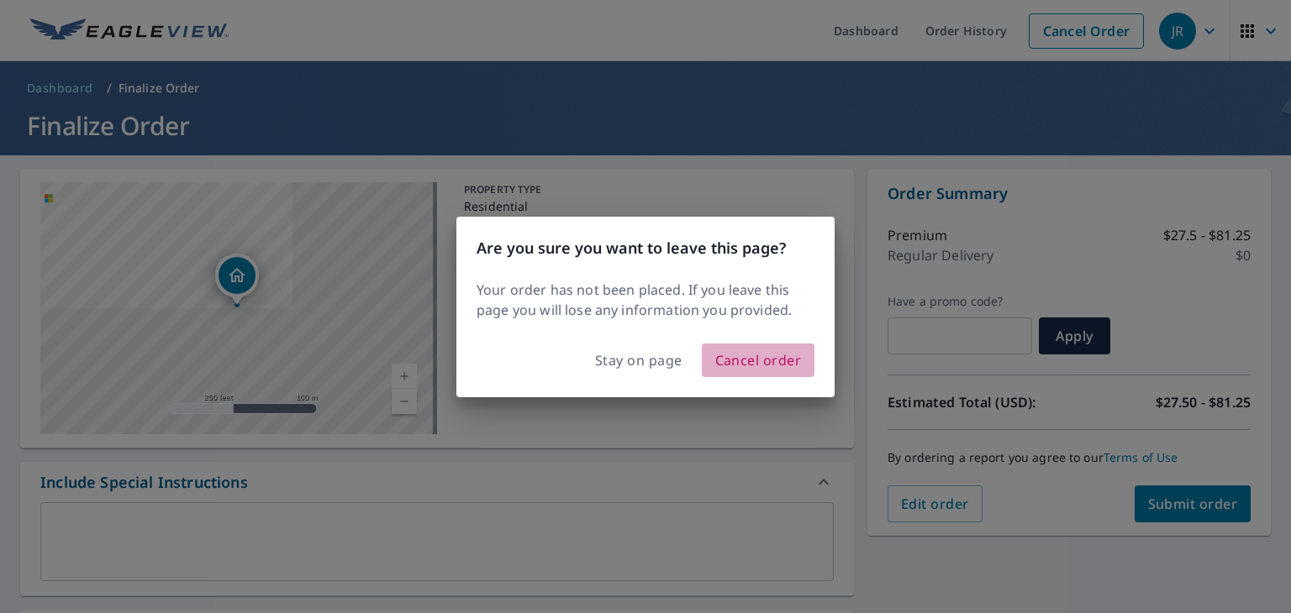
click at [765, 371] on span "Cancel order" at bounding box center [758, 361] width 87 height 24
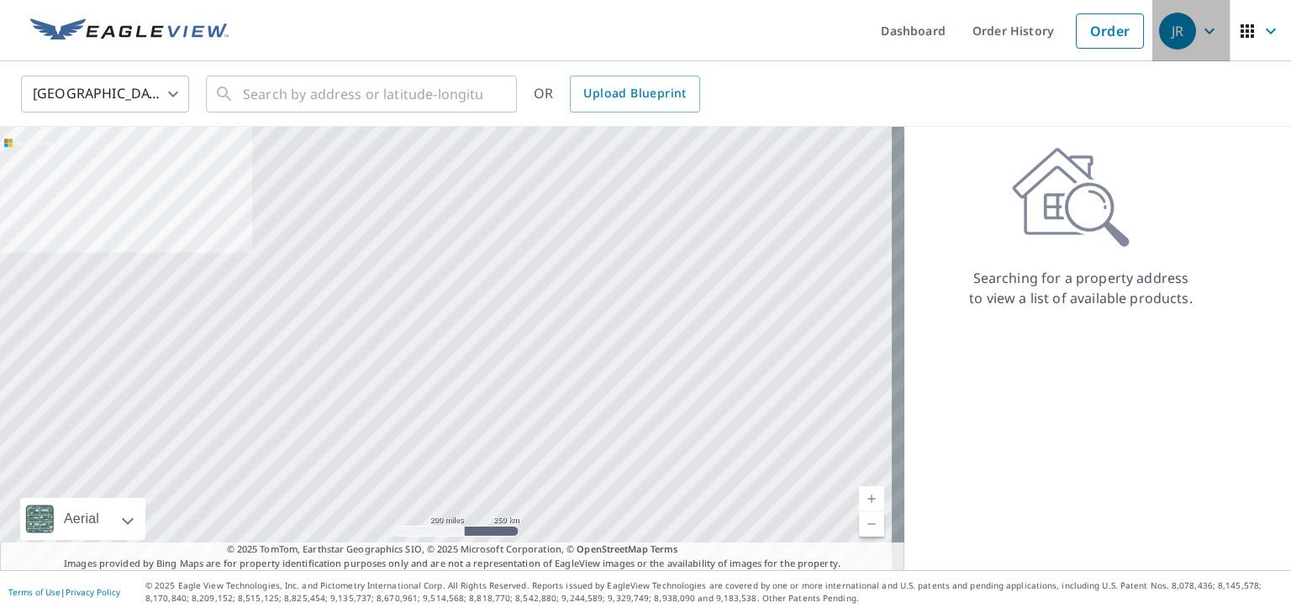
click at [1199, 23] on icon "button" at bounding box center [1209, 31] width 20 height 20
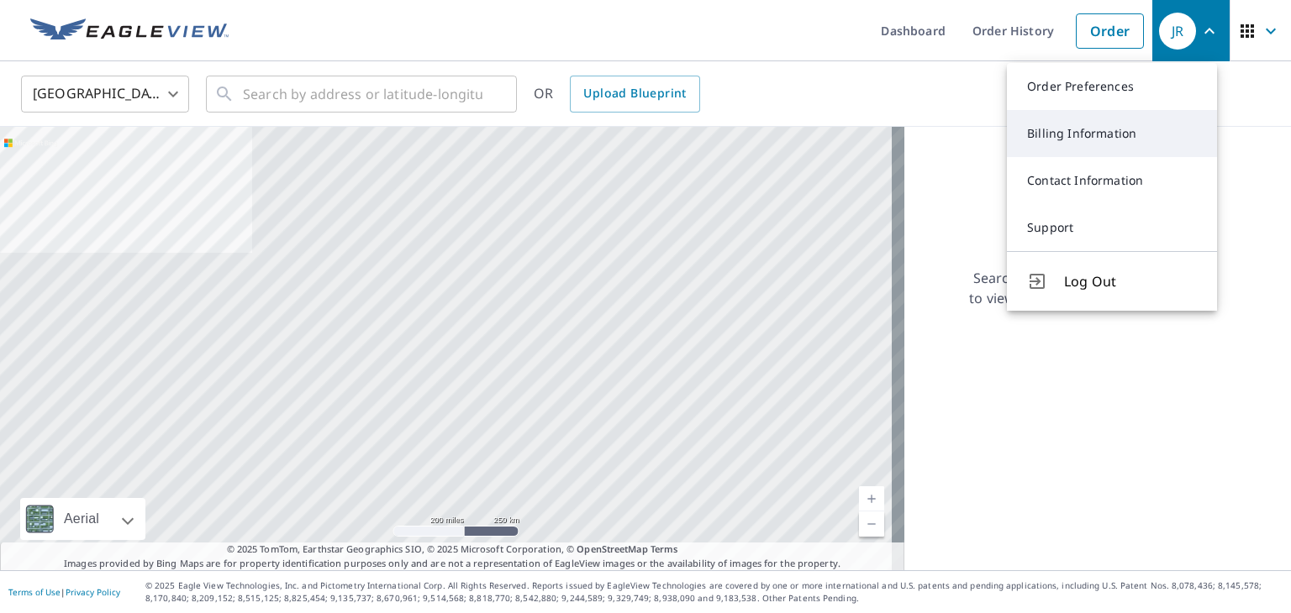
click at [1086, 133] on link "Billing Information" at bounding box center [1112, 133] width 210 height 47
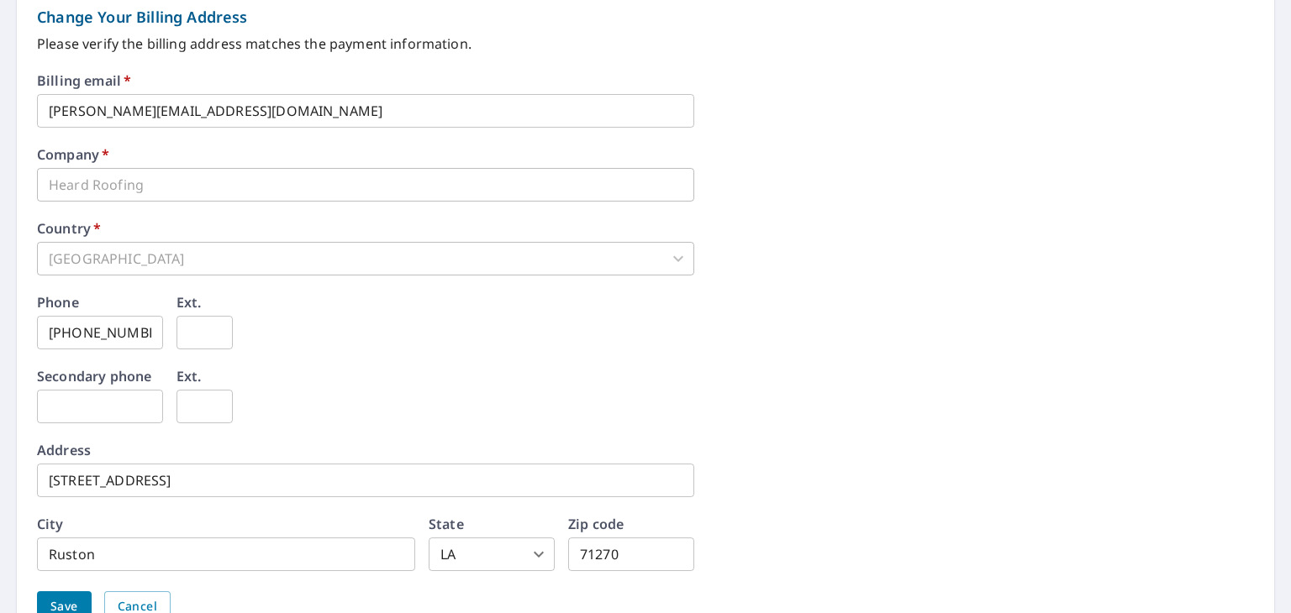
scroll to position [811, 0]
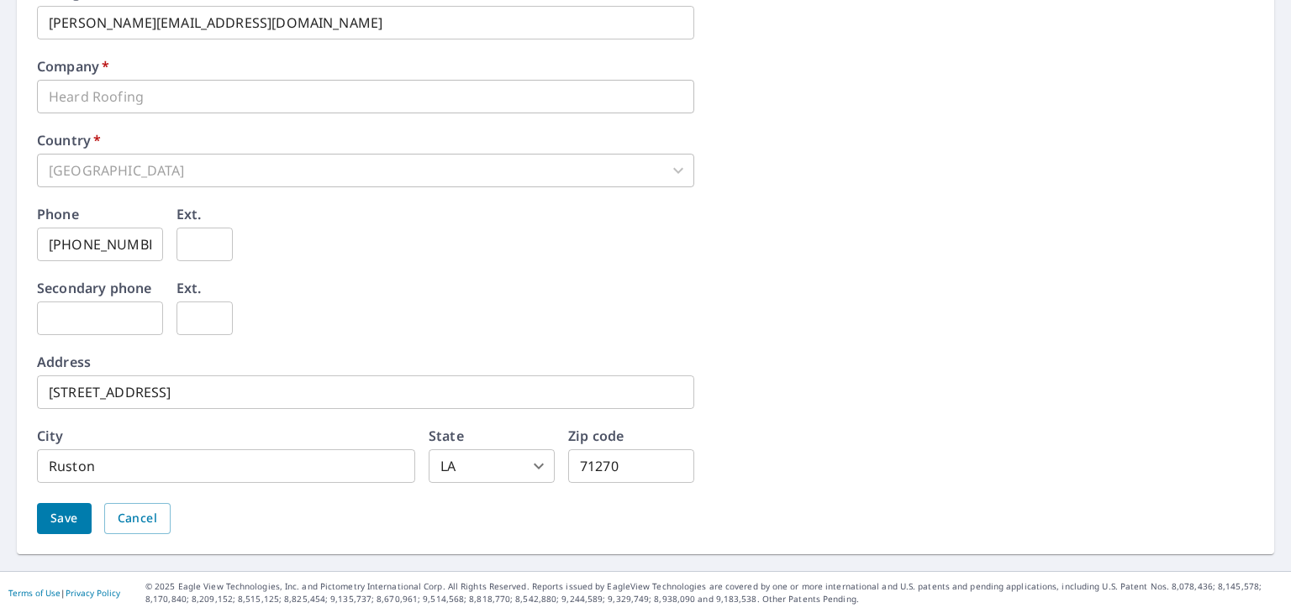
click at [73, 510] on span "Save" at bounding box center [64, 518] width 28 height 21
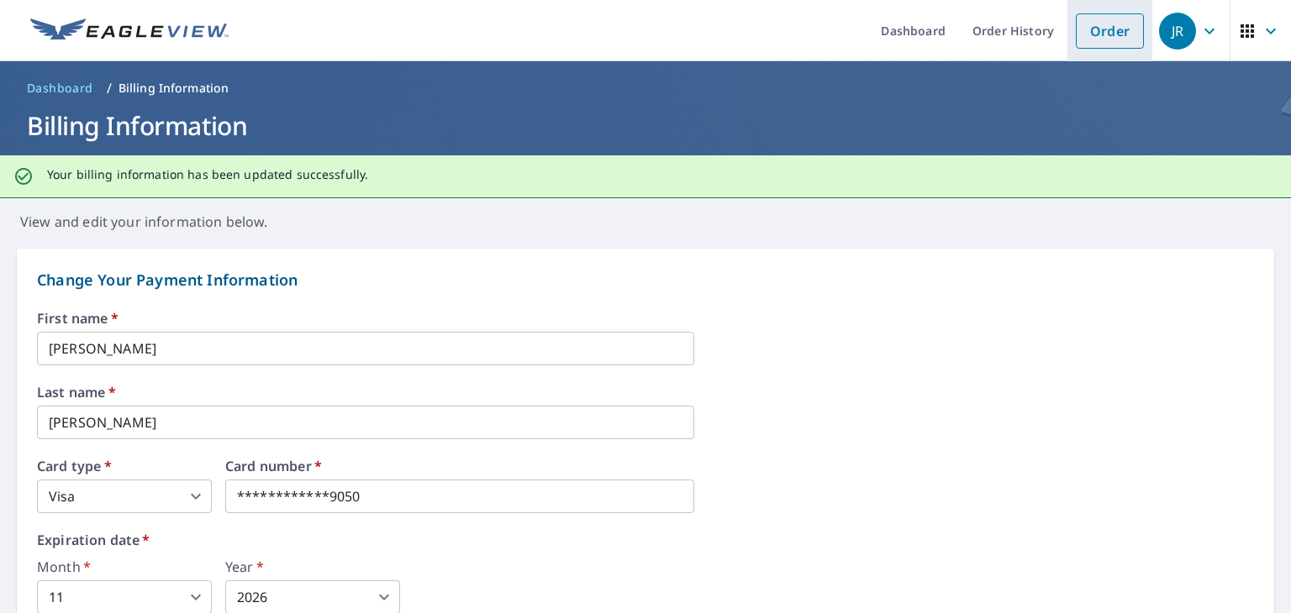
click at [1067, 40] on li "Order" at bounding box center [1109, 30] width 85 height 61
click at [1086, 28] on link "Order" at bounding box center [1110, 30] width 68 height 35
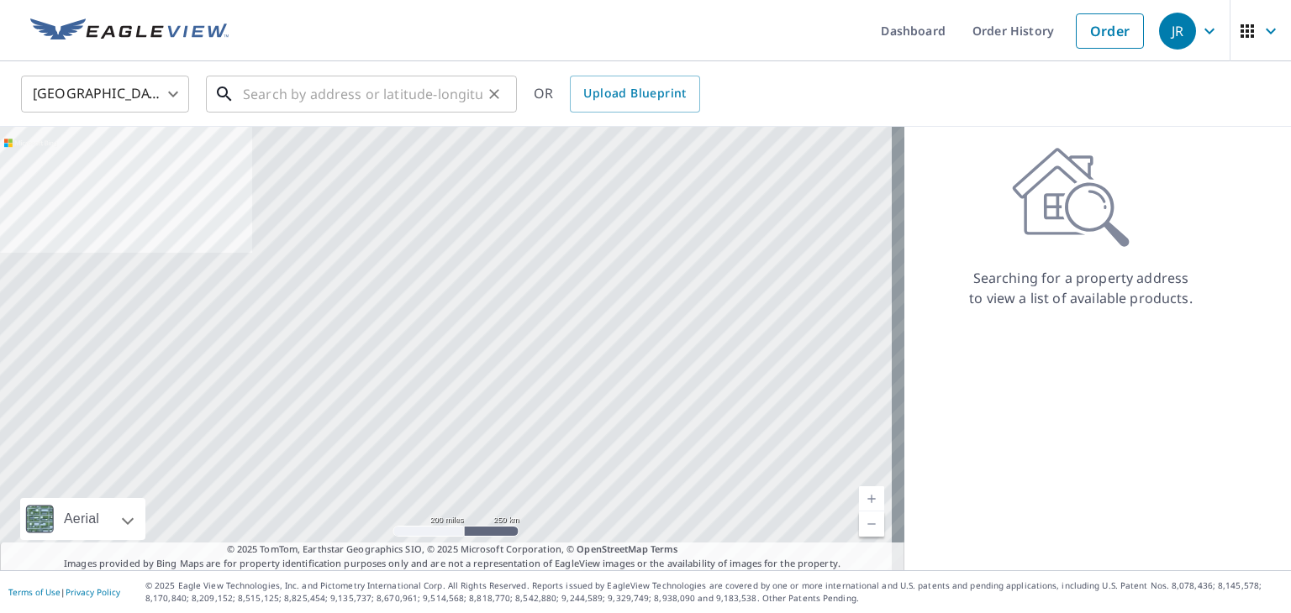
click at [417, 102] on input "text" at bounding box center [362, 94] width 239 height 47
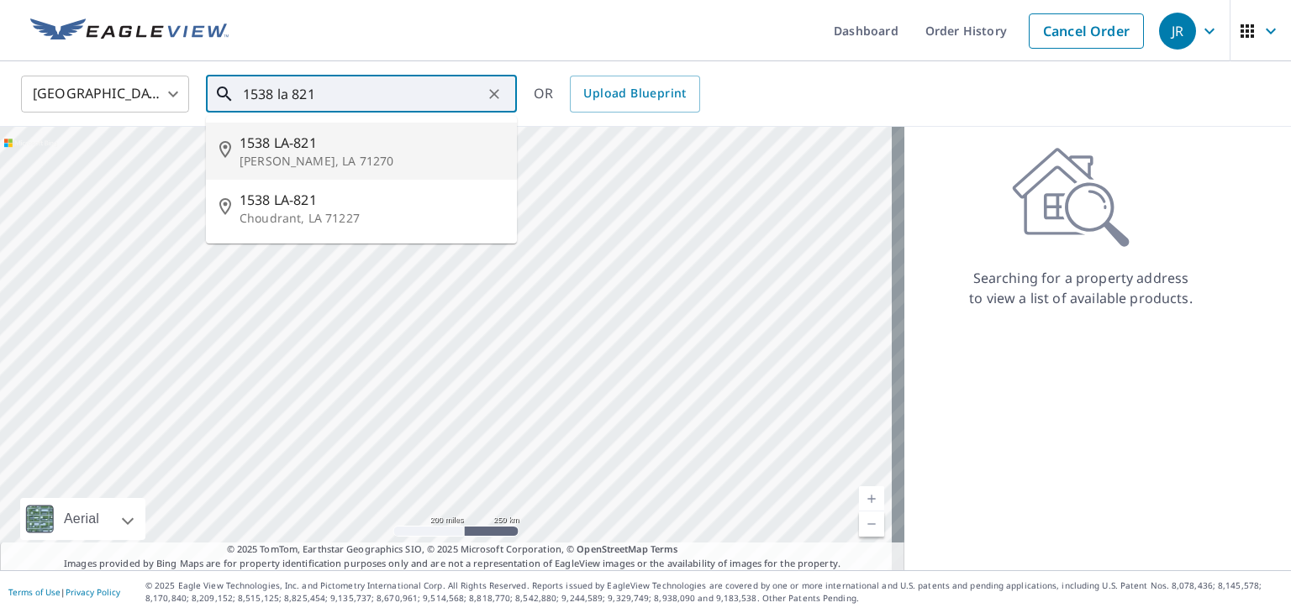
click at [327, 150] on span "1538 LA-821" at bounding box center [371, 143] width 264 height 20
type input "1538 LA-821 Ruston, LA 71270"
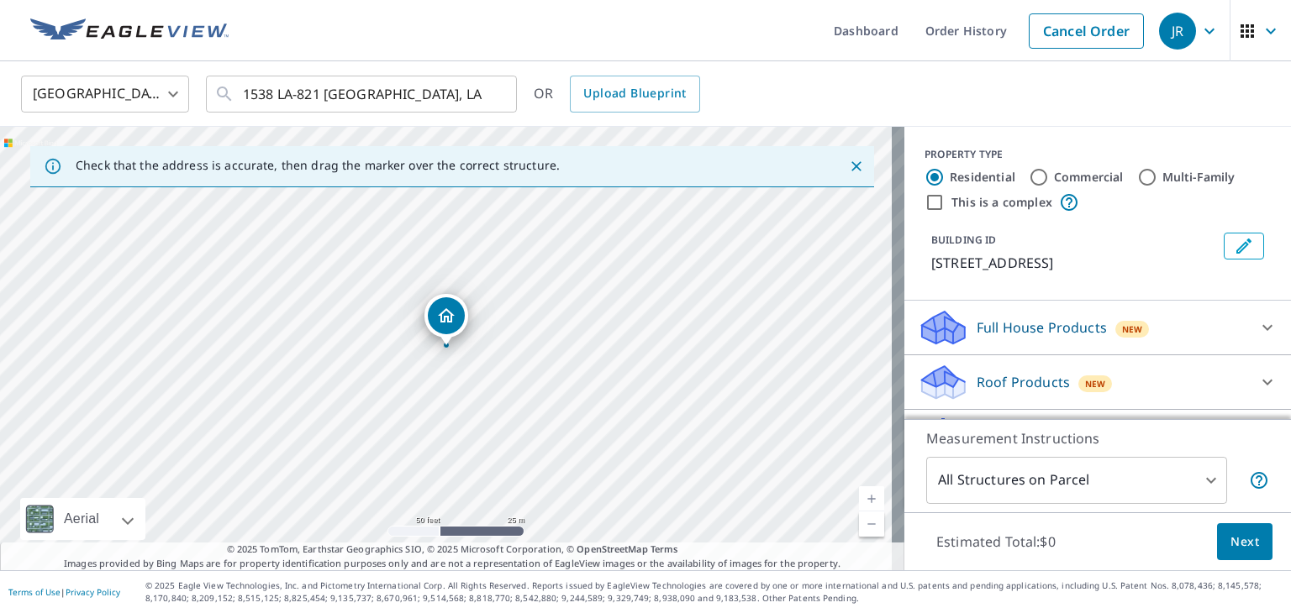
click at [1000, 376] on p "Roof Products" at bounding box center [1022, 382] width 93 height 20
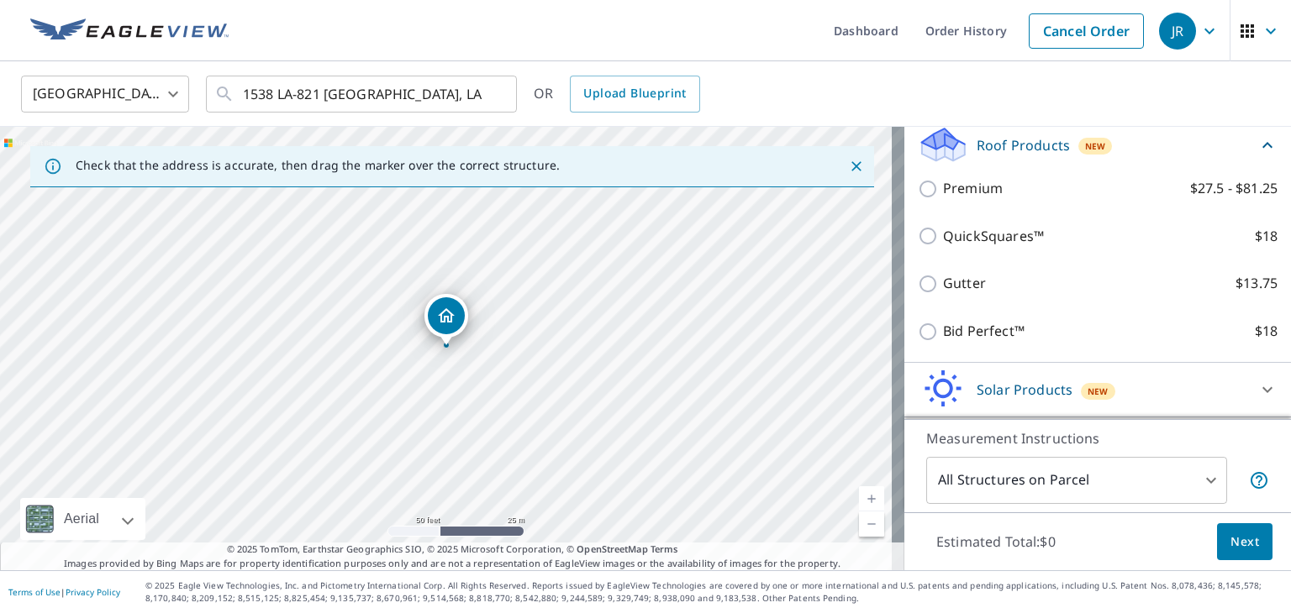
scroll to position [252, 0]
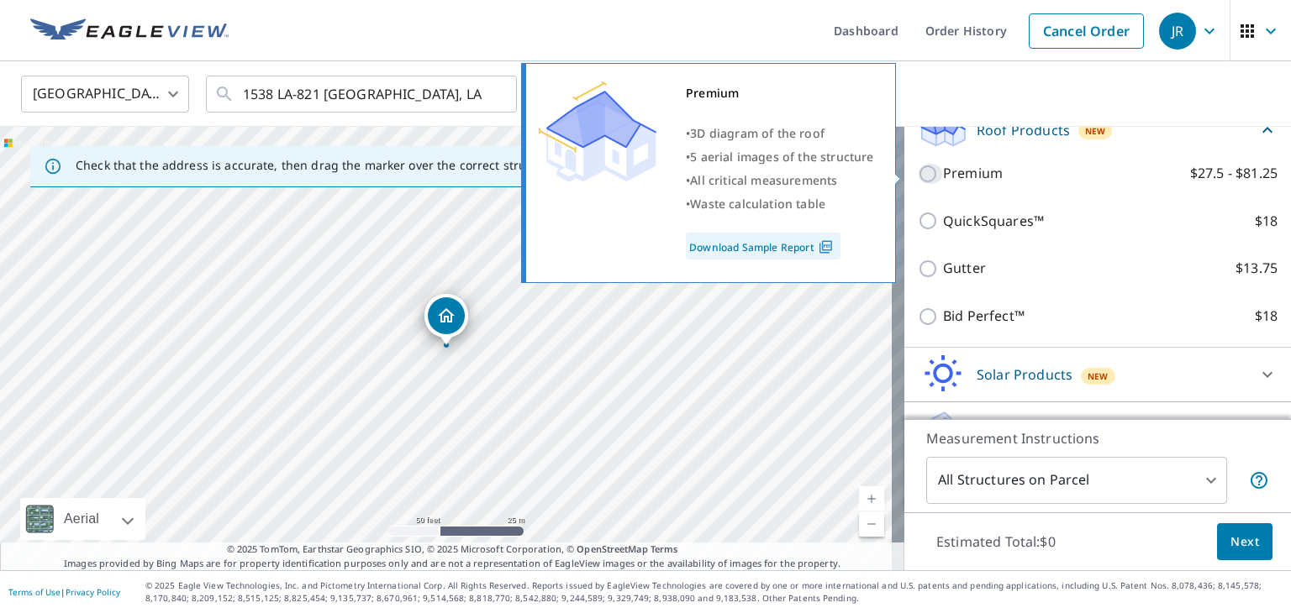
click at [918, 179] on input "Premium $27.5 - $81.25" at bounding box center [930, 174] width 25 height 20
checkbox input "true"
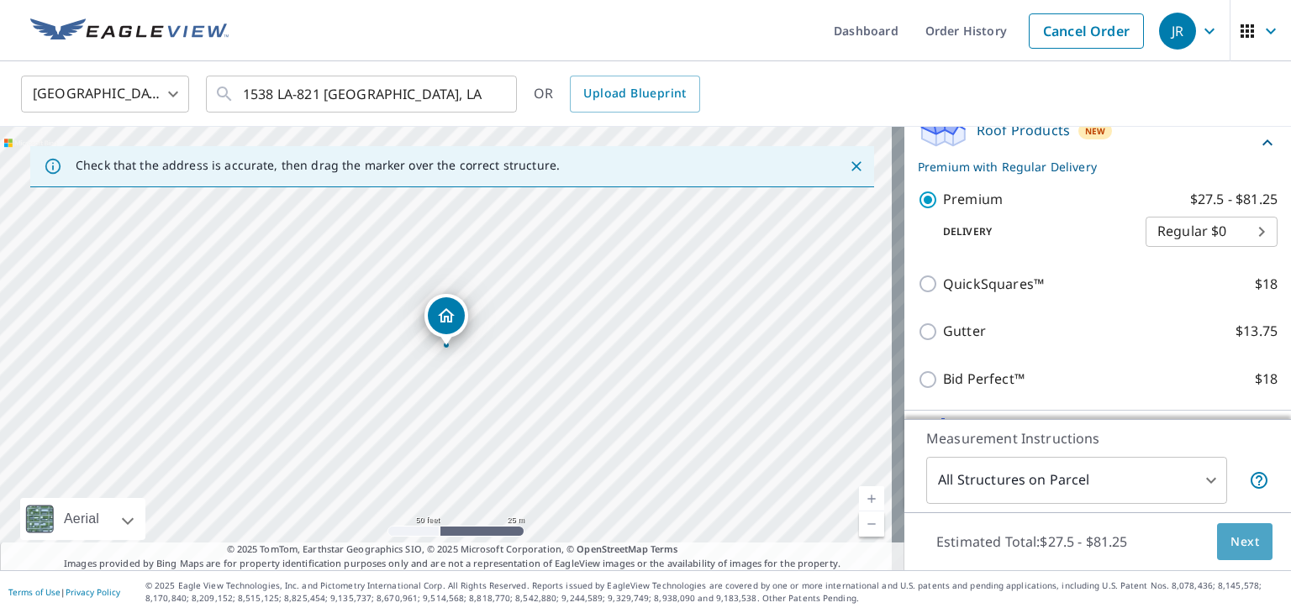
click at [1230, 533] on span "Next" at bounding box center [1244, 542] width 29 height 21
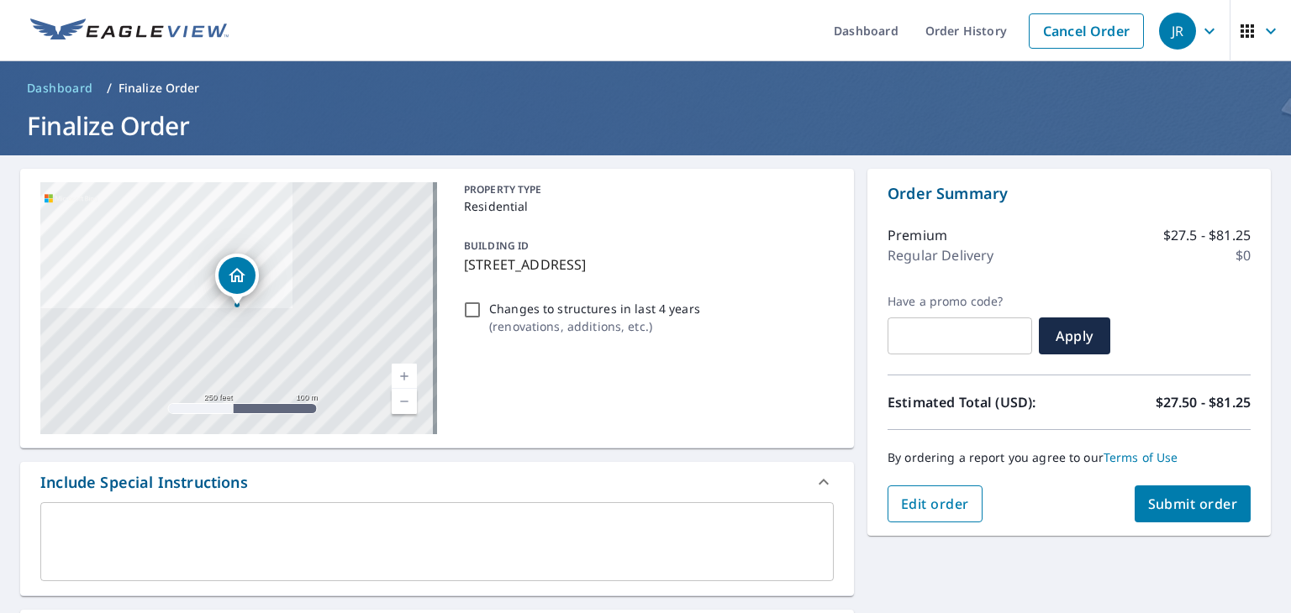
click at [949, 503] on span "Edit order" at bounding box center [935, 504] width 68 height 18
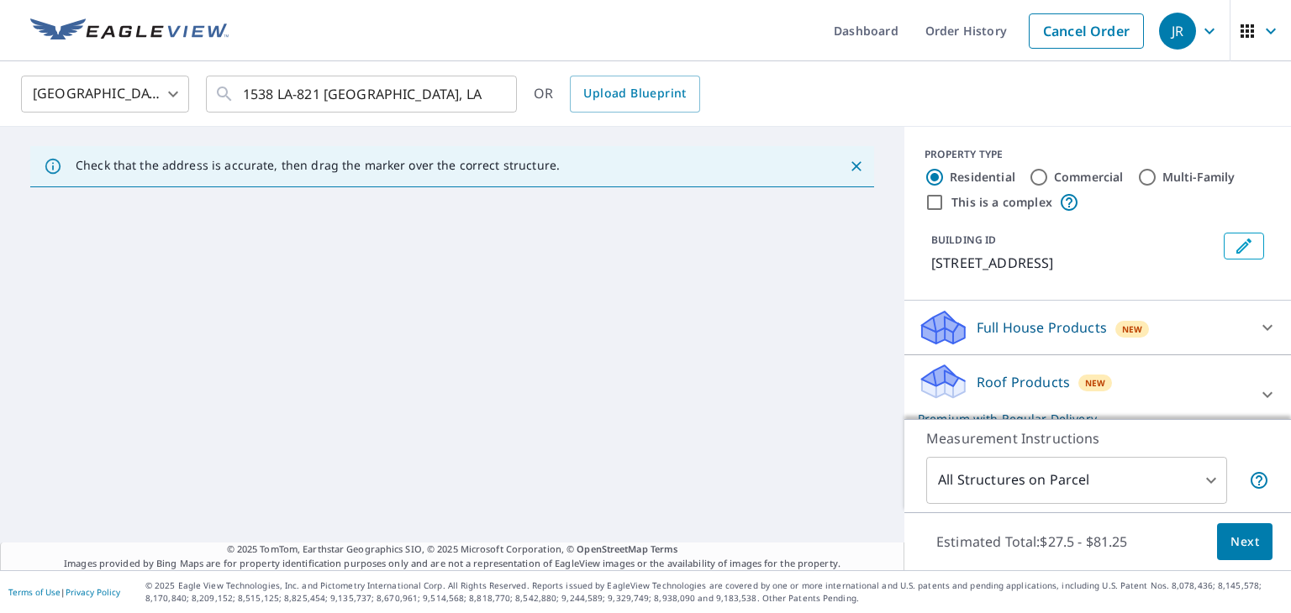
click at [998, 484] on body "JR JR Dashboard Order History Cancel Order JR United States US ​ 1538 LA-821 Ru…" at bounding box center [645, 306] width 1291 height 613
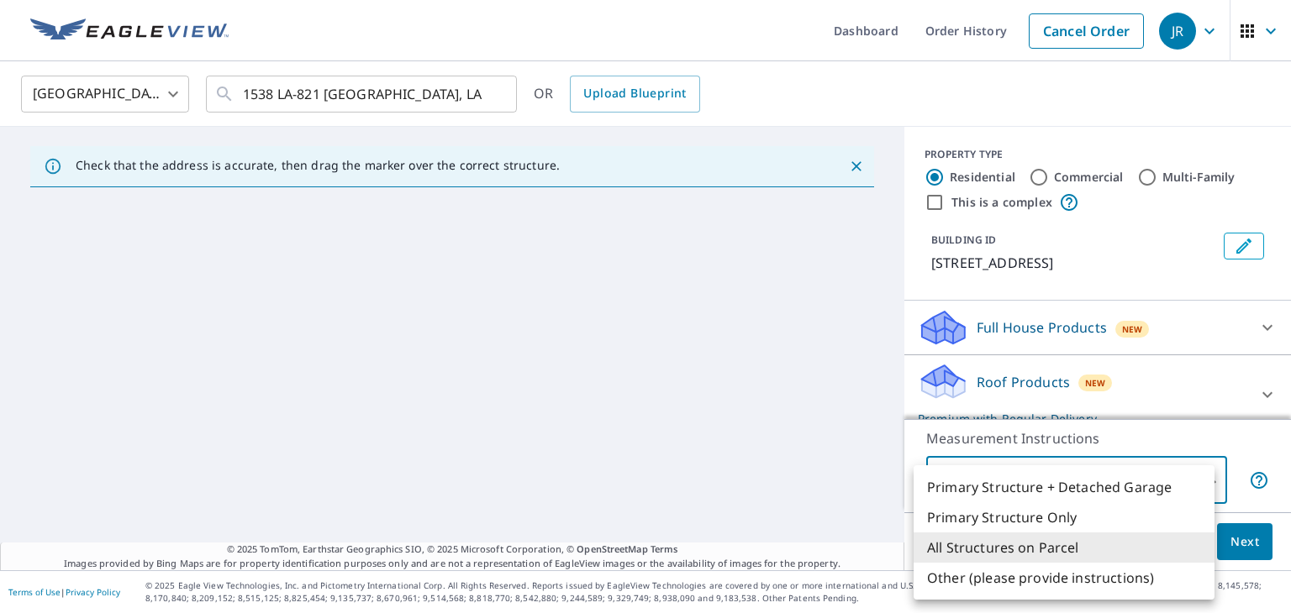
click at [989, 519] on li "Primary Structure Only" at bounding box center [1063, 517] width 301 height 30
type input "2"
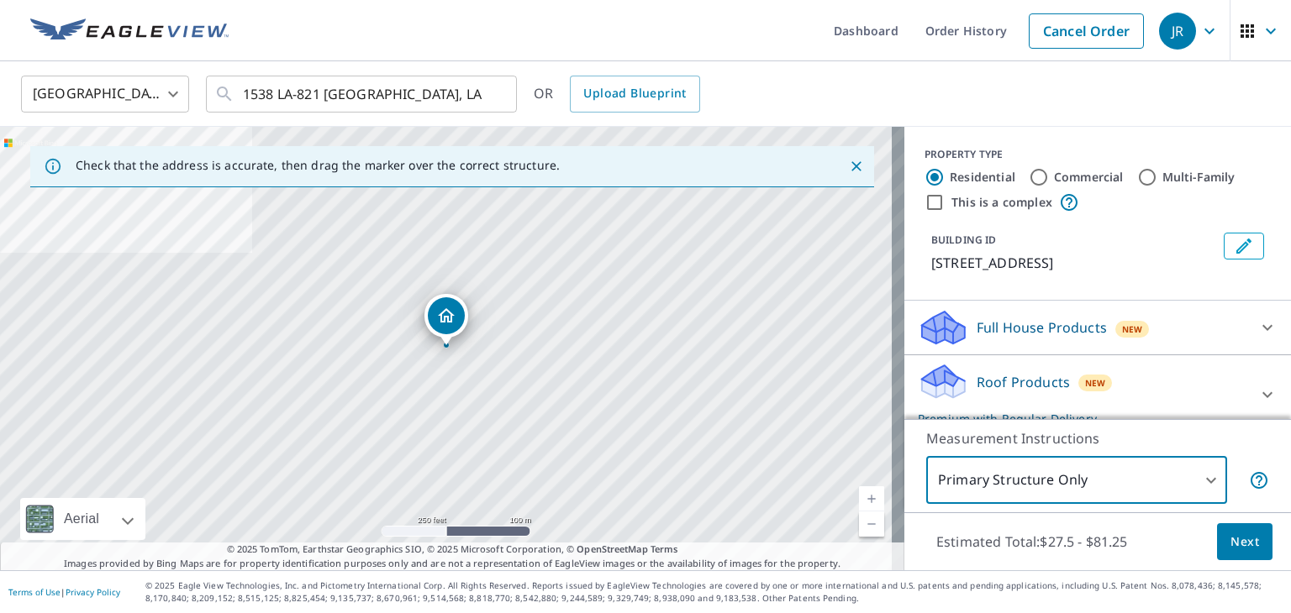
click at [1230, 544] on span "Next" at bounding box center [1244, 542] width 29 height 21
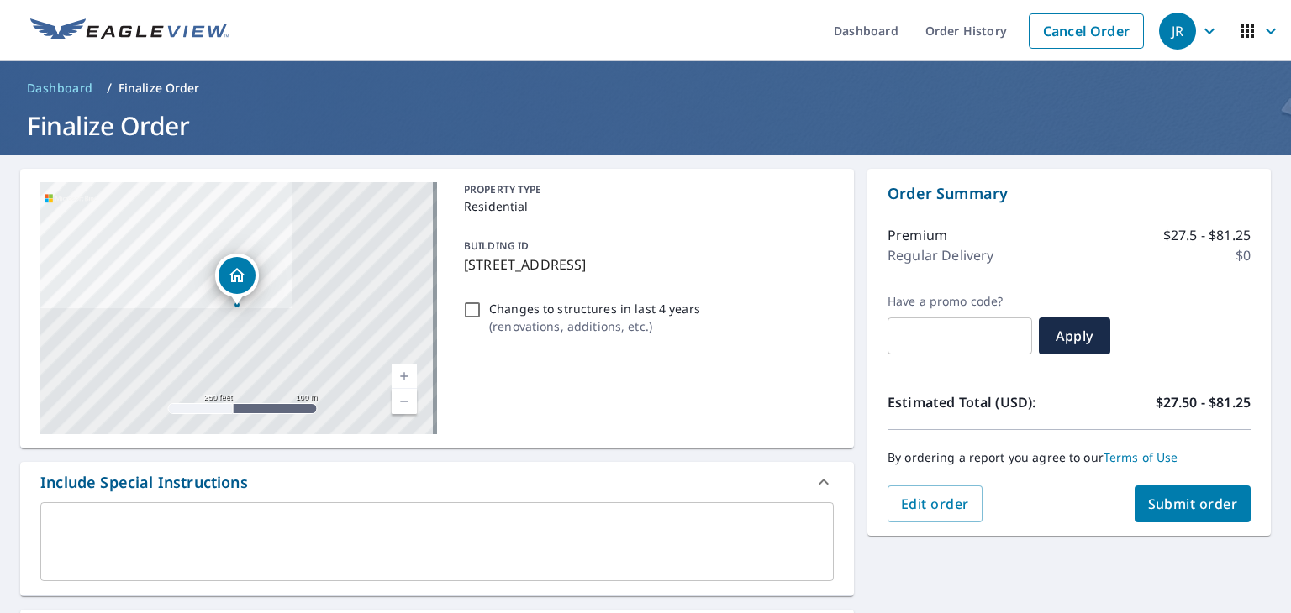
click at [1205, 505] on span "Submit order" at bounding box center [1193, 504] width 90 height 18
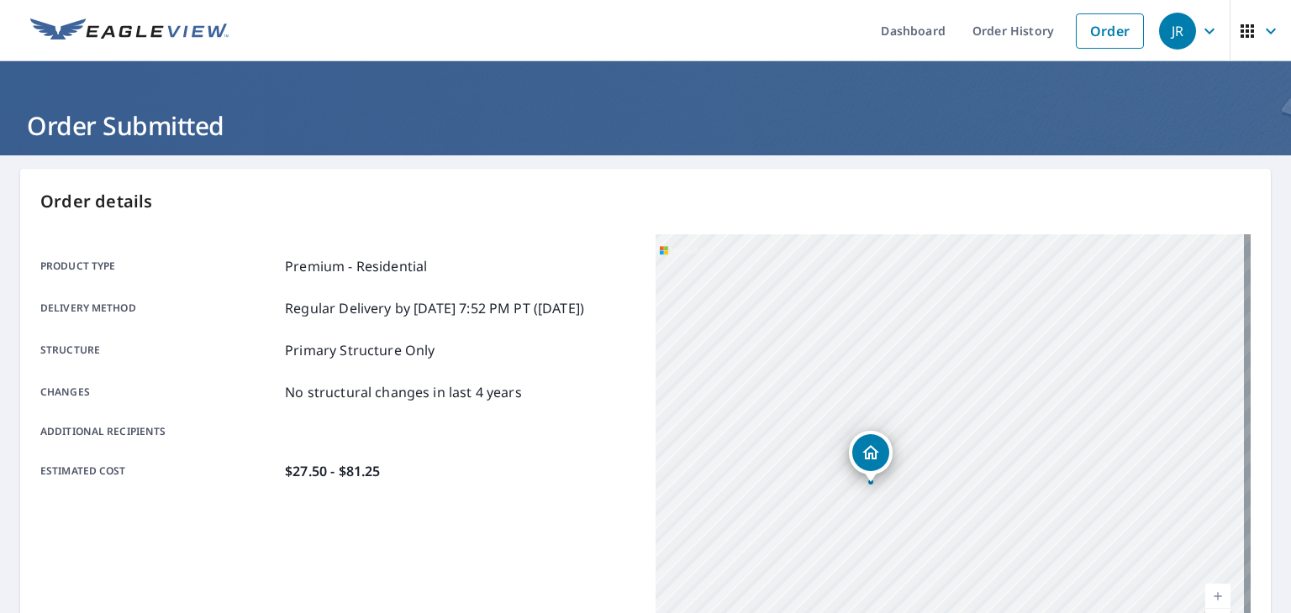
drag, startPoint x: 970, startPoint y: 519, endPoint x: 881, endPoint y: 535, distance: 90.5
click at [881, 535] on div "1538 Highway 821 Ruston, LA 71270" at bounding box center [952, 444] width 595 height 420
drag, startPoint x: 1070, startPoint y: 468, endPoint x: 1028, endPoint y: 467, distance: 42.0
click at [1028, 467] on div "1538 Highway 821 Ruston, LA 71270" at bounding box center [952, 444] width 595 height 420
drag, startPoint x: 983, startPoint y: 413, endPoint x: 996, endPoint y: 421, distance: 14.7
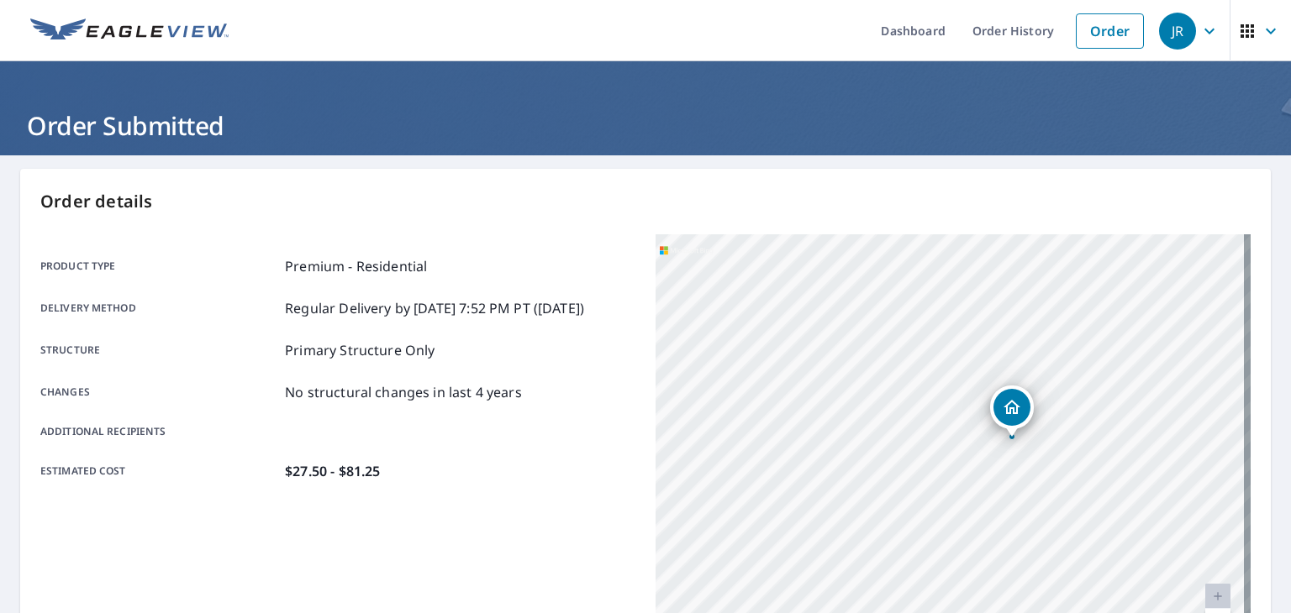
click at [997, 421] on div "Dropped pin, building 1, Residential property, 1538 Highway 821 Ruston, LA 71270" at bounding box center [1011, 407] width 37 height 37
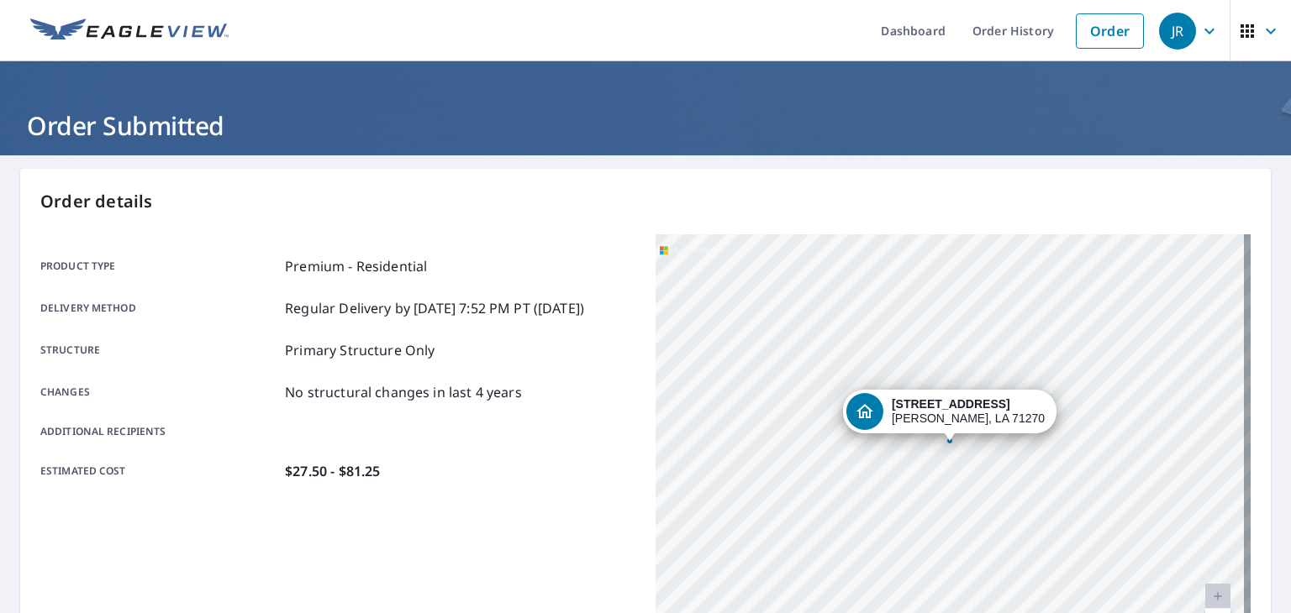
click at [948, 529] on div "1538 Highway 821 Ruston, LA 71270" at bounding box center [952, 444] width 595 height 420
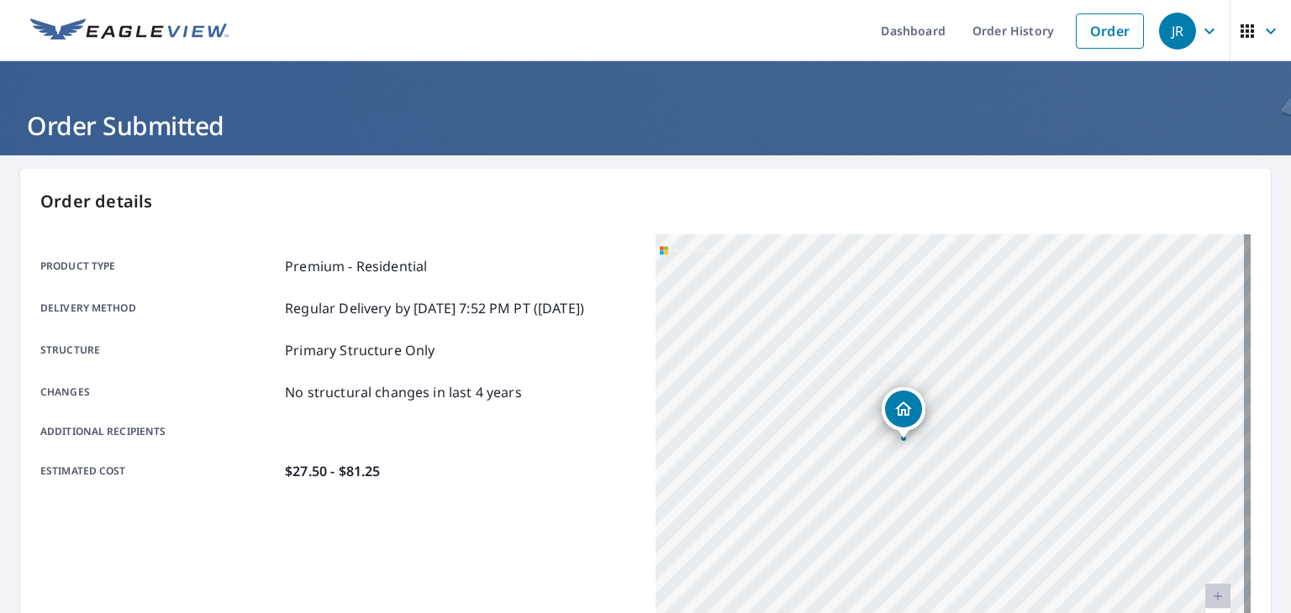
drag, startPoint x: 989, startPoint y: 499, endPoint x: 955, endPoint y: 495, distance: 33.9
click at [955, 495] on div "1538 Highway 821 Ruston, LA 71270" at bounding box center [952, 444] width 595 height 420
click at [891, 440] on div "1538 Highway 821 Ruston, LA 71270" at bounding box center [952, 444] width 595 height 420
click at [903, 394] on div "1538 Highway 821 Ruston, LA 71270" at bounding box center [952, 444] width 595 height 420
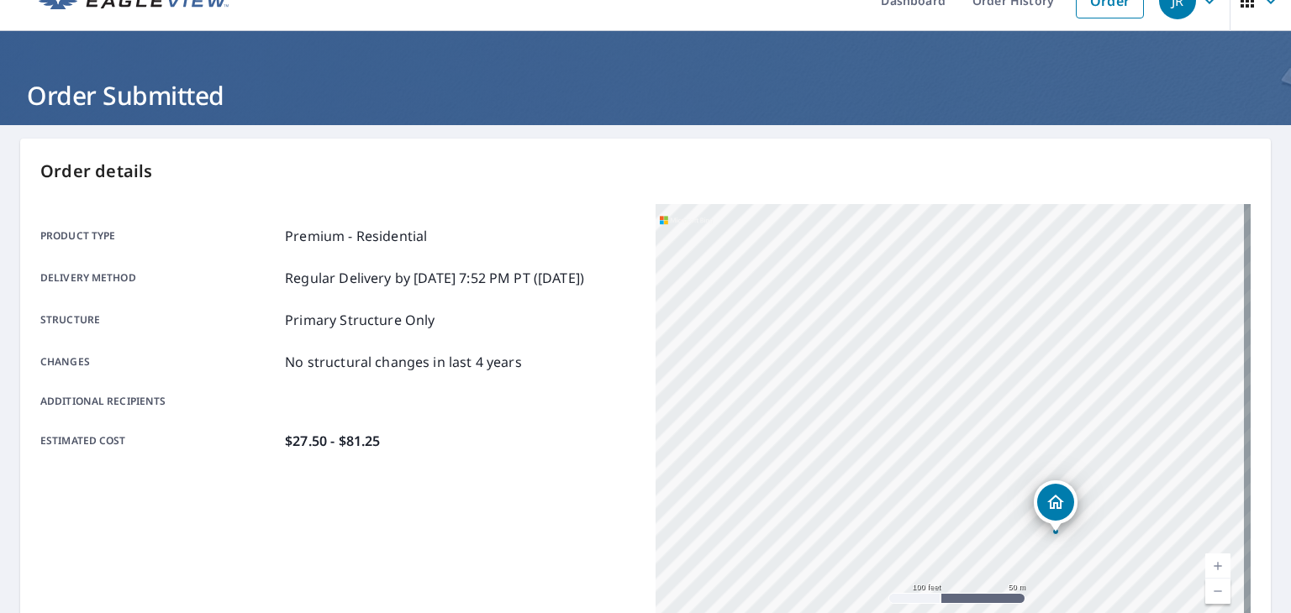
scroll to position [84, 0]
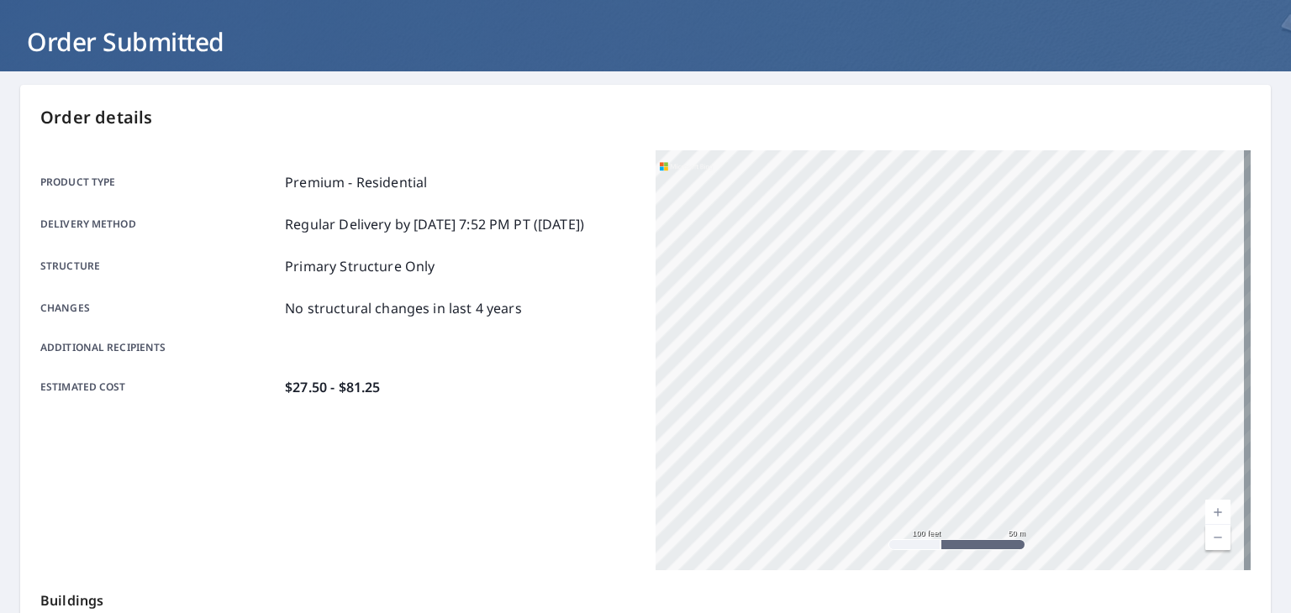
drag, startPoint x: 1049, startPoint y: 381, endPoint x: 882, endPoint y: 98, distance: 328.1
click at [882, 97] on div "Order details Product type Premium - Residential Delivery method Regular Delive…" at bounding box center [645, 467] width 1250 height 764
click at [621, 307] on div "Changes No structural changes in last 4 years" at bounding box center [337, 308] width 595 height 20
drag, startPoint x: 712, startPoint y: 405, endPoint x: 676, endPoint y: 445, distance: 54.1
click at [676, 445] on div "1538 Highway 821 Ruston, LA 71270" at bounding box center [952, 360] width 595 height 420
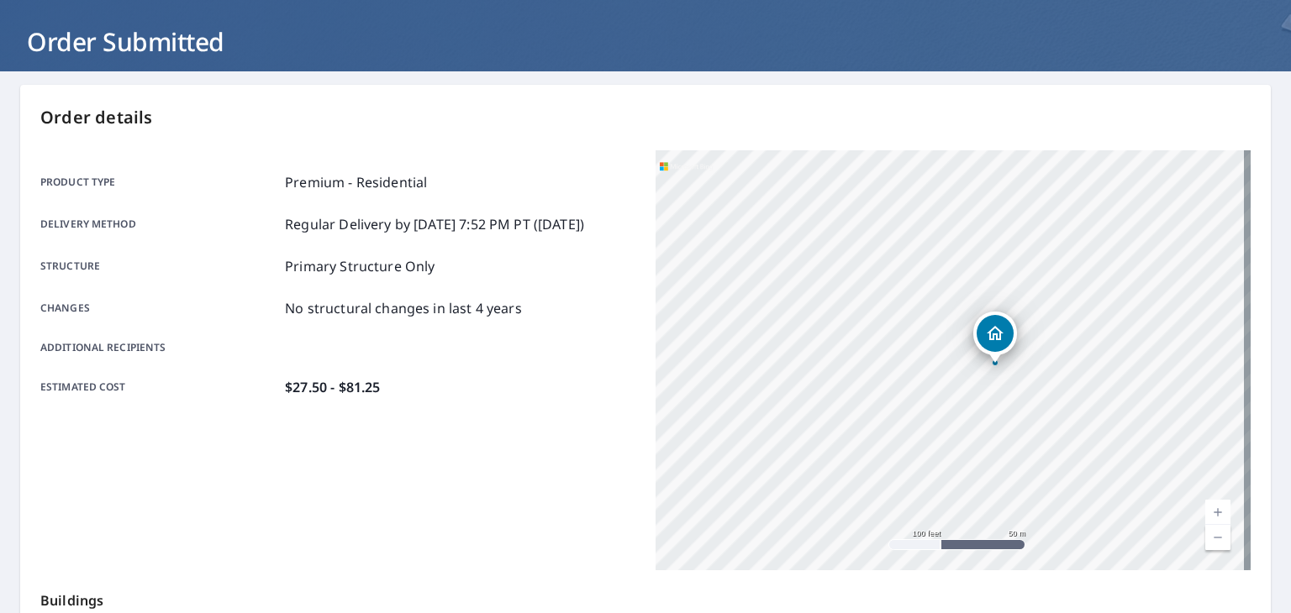
click at [752, 387] on div "1538 Highway 821 Ruston, LA 71270" at bounding box center [952, 360] width 595 height 420
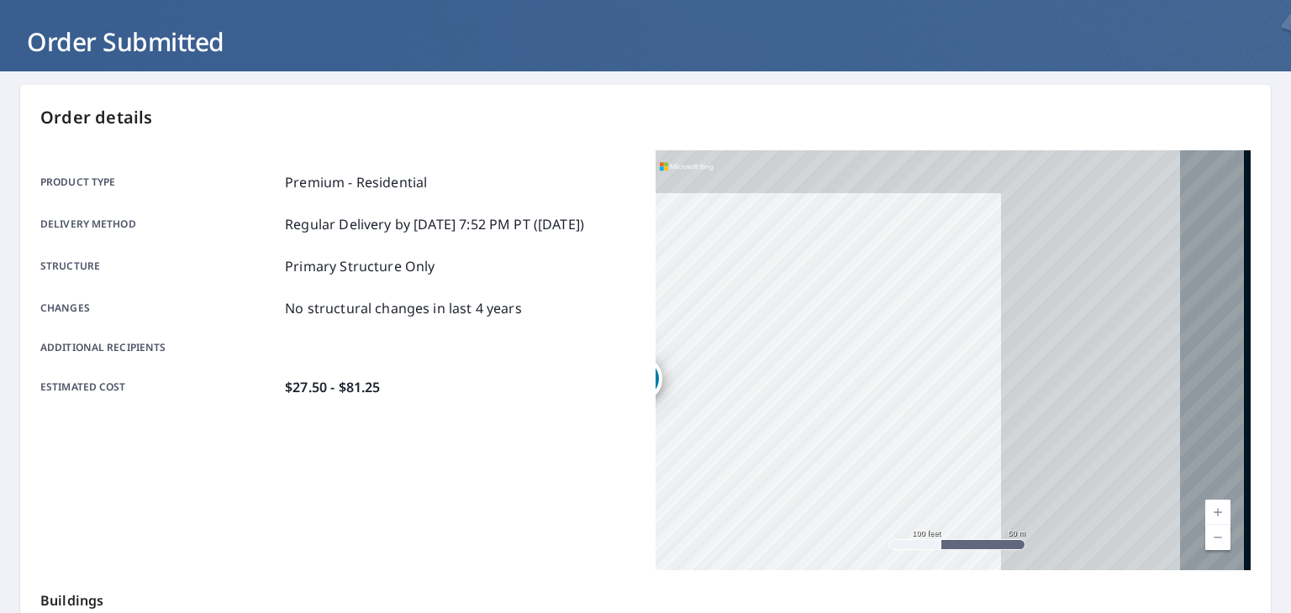
drag, startPoint x: 1180, startPoint y: 383, endPoint x: 770, endPoint y: 452, distance: 415.8
click at [770, 452] on div "1538 Highway 821 Ruston, LA 71270" at bounding box center [952, 360] width 595 height 420
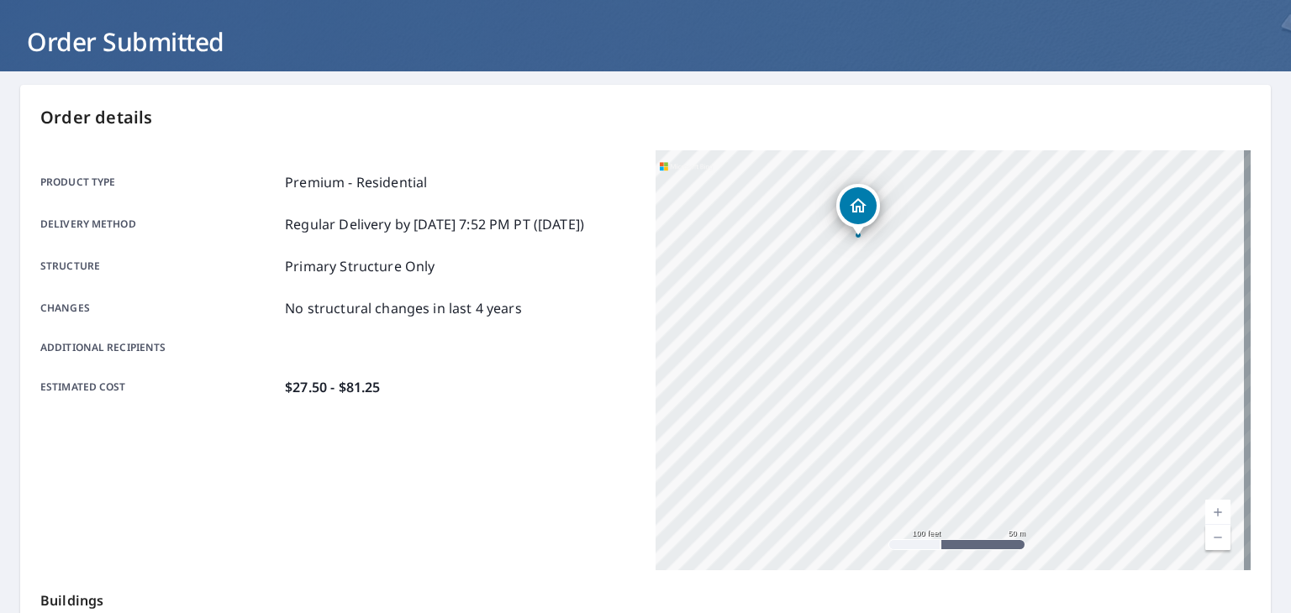
drag, startPoint x: 723, startPoint y: 381, endPoint x: 1108, endPoint y: 84, distance: 485.9
click at [1108, 84] on main "Order details Product type Premium - Residential Delivery method Regular Delive…" at bounding box center [645, 466] width 1291 height 791
drag, startPoint x: 1005, startPoint y: 355, endPoint x: 1213, endPoint y: 269, distance: 225.3
click at [1213, 269] on div "1538 Highway 821 Ruston, LA 71270" at bounding box center [952, 360] width 595 height 420
drag, startPoint x: 998, startPoint y: 345, endPoint x: 1100, endPoint y: 277, distance: 122.3
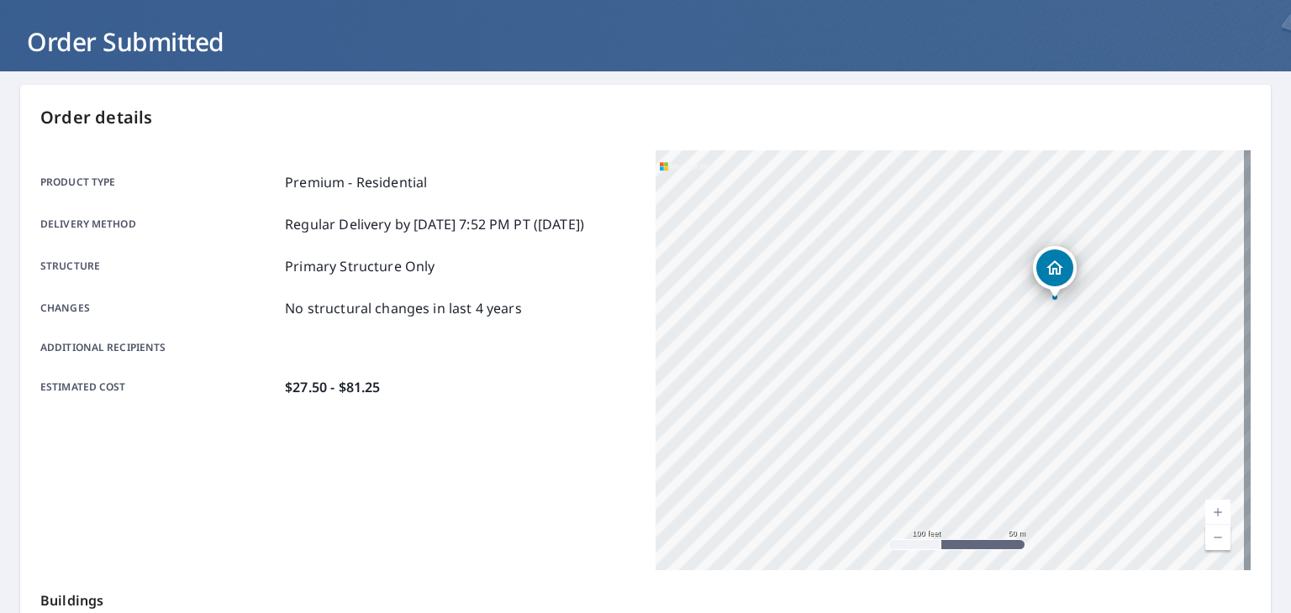
click at [1100, 277] on div "1538 Highway 821 Ruston, LA 71270" at bounding box center [952, 360] width 595 height 420
click at [951, 491] on div "1538 Highway 821 Ruston, LA 71270" at bounding box center [952, 360] width 595 height 420
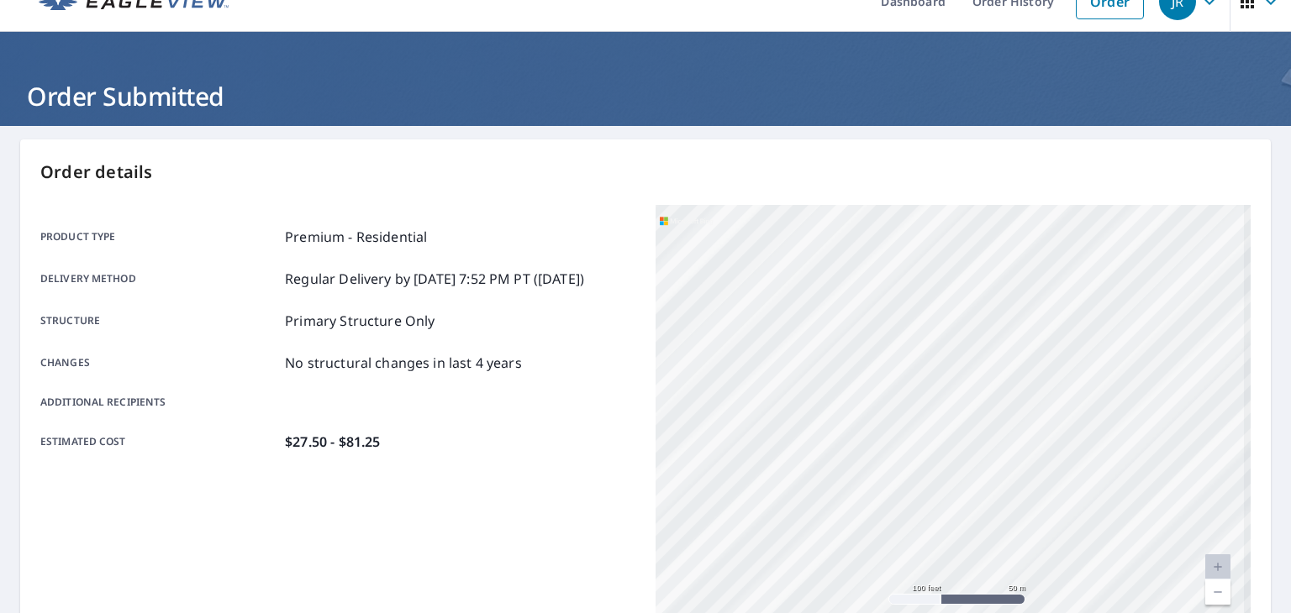
scroll to position [0, 0]
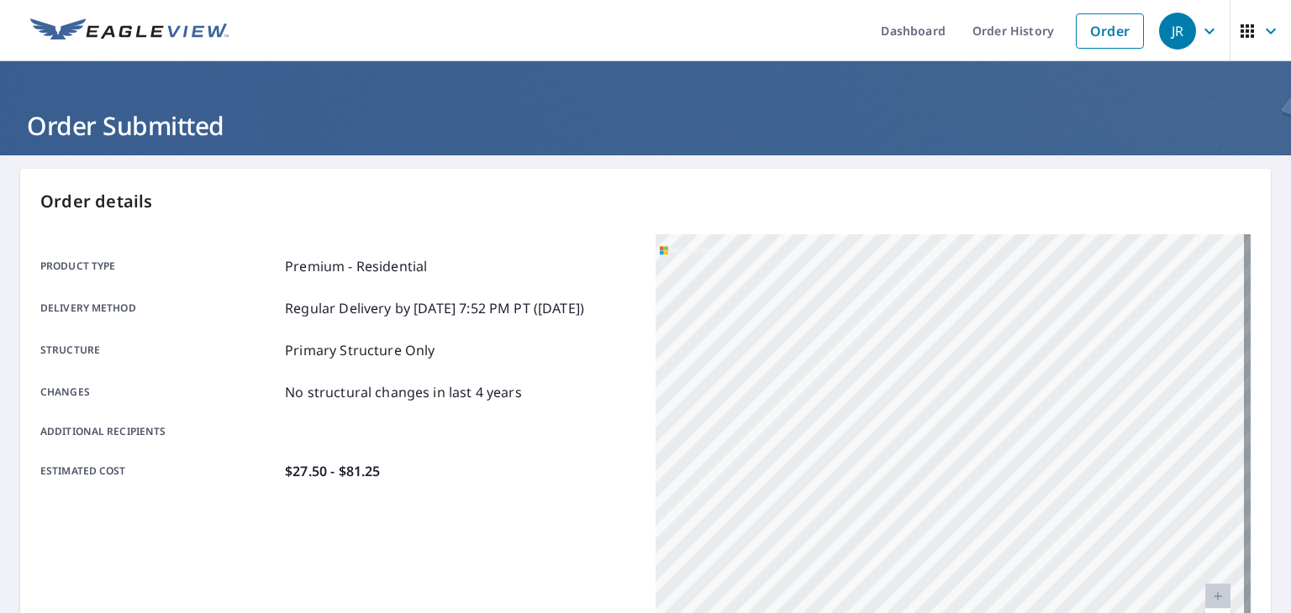
drag, startPoint x: 795, startPoint y: 529, endPoint x: 1034, endPoint y: 202, distance: 404.5
click at [1034, 202] on div "Order details Product type Premium - Residential Delivery method Regular Delive…" at bounding box center [645, 551] width 1250 height 764
click at [1119, 532] on div "1538 Highway 821 Ruston, LA 71270" at bounding box center [952, 444] width 595 height 420
drag, startPoint x: 1106, startPoint y: 364, endPoint x: 1074, endPoint y: 499, distance: 139.0
click at [1075, 499] on div "1538 Highway 821 Ruston, LA 71270" at bounding box center [952, 444] width 595 height 420
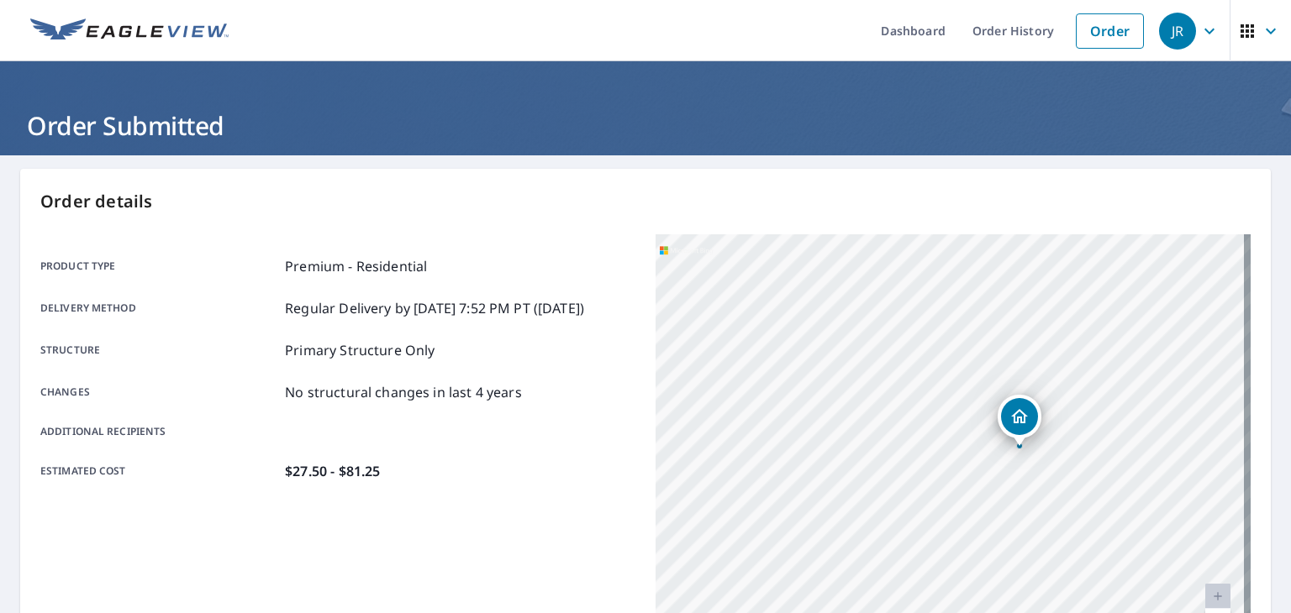
drag, startPoint x: 1149, startPoint y: 402, endPoint x: 1005, endPoint y: 413, distance: 144.2
click at [1009, 413] on icon "Dropped pin, building 1, Residential property, 1538 Highway 821 Ruston, LA 71270" at bounding box center [1019, 417] width 20 height 20
